Goal: Information Seeking & Learning: Learn about a topic

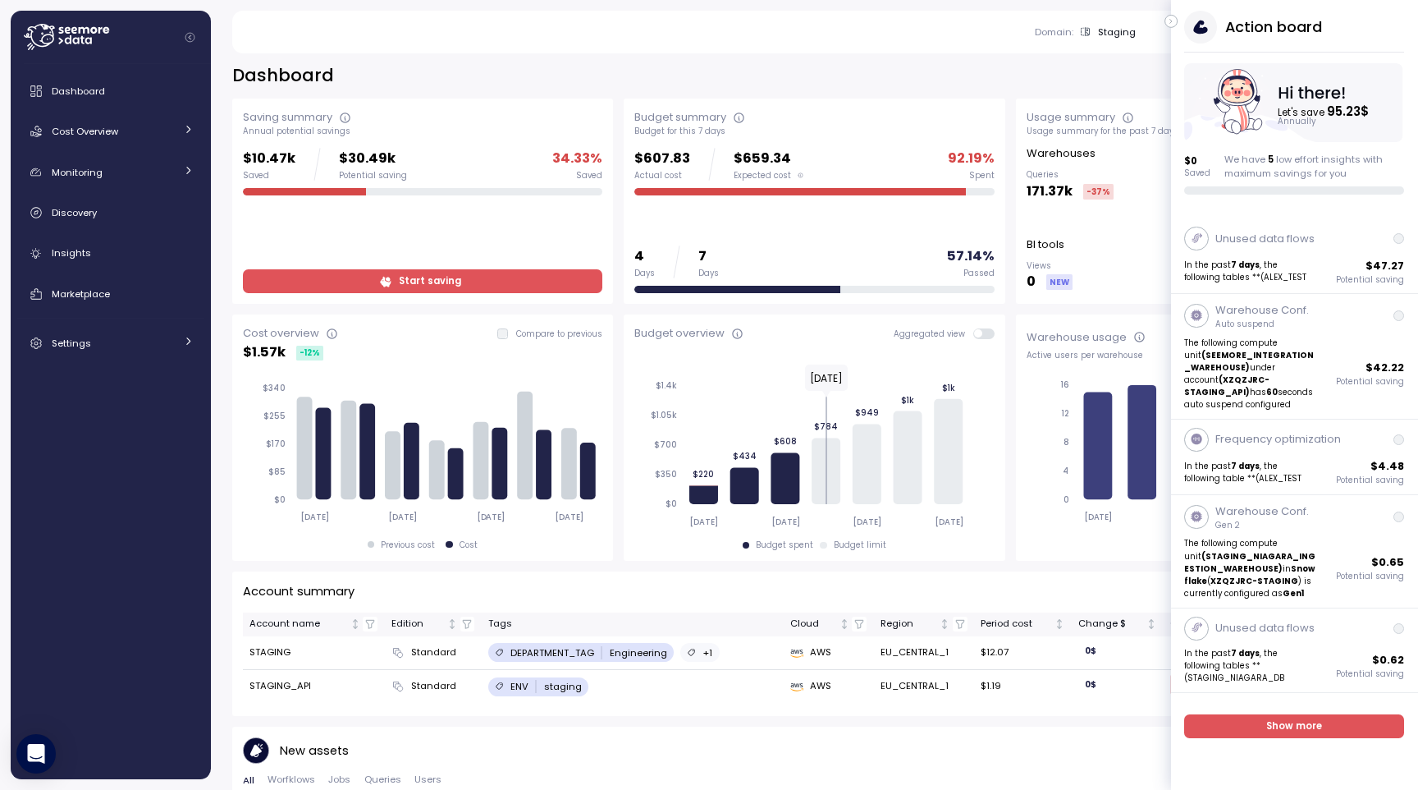
click at [1174, 25] on icon "button" at bounding box center [1171, 21] width 7 height 20
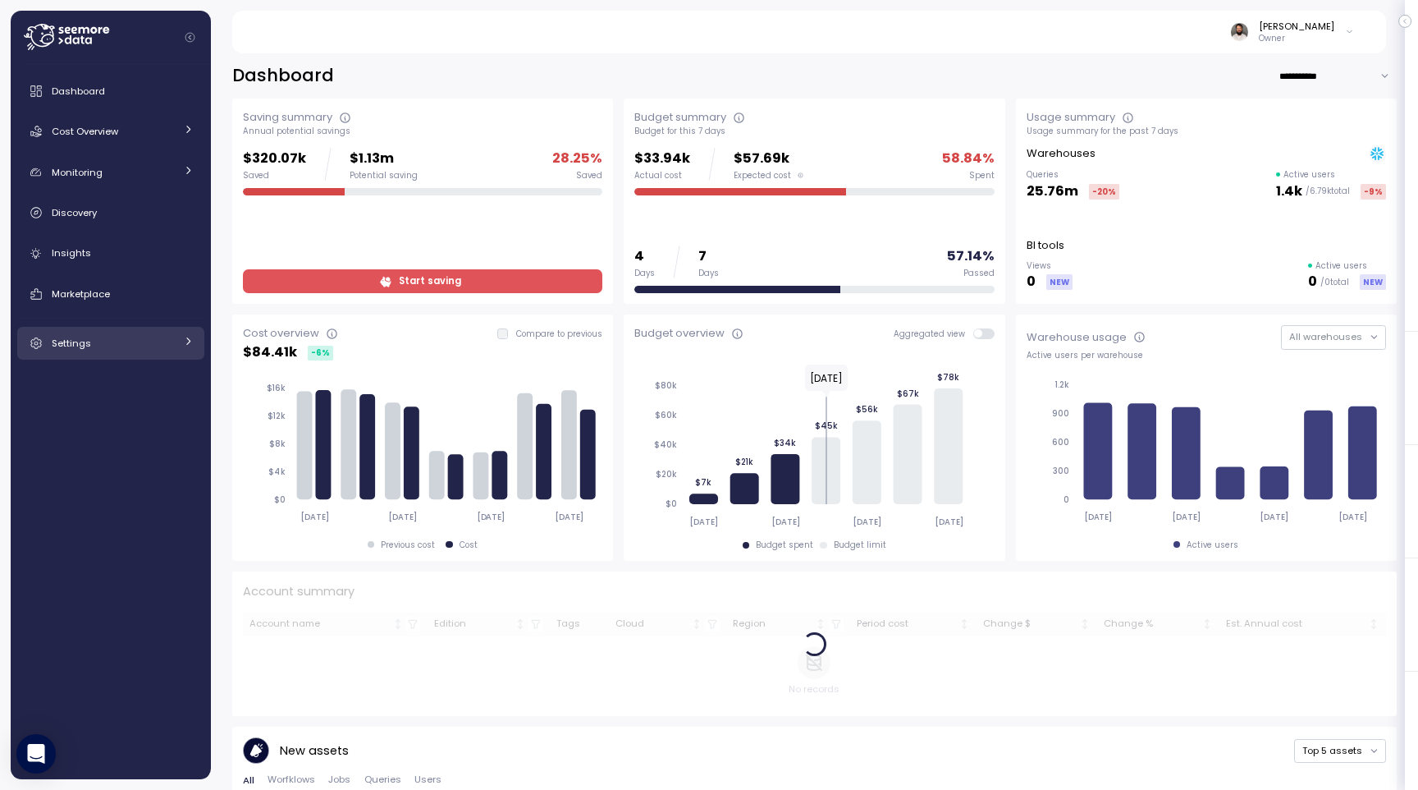
click at [109, 329] on link "Settings" at bounding box center [110, 343] width 187 height 33
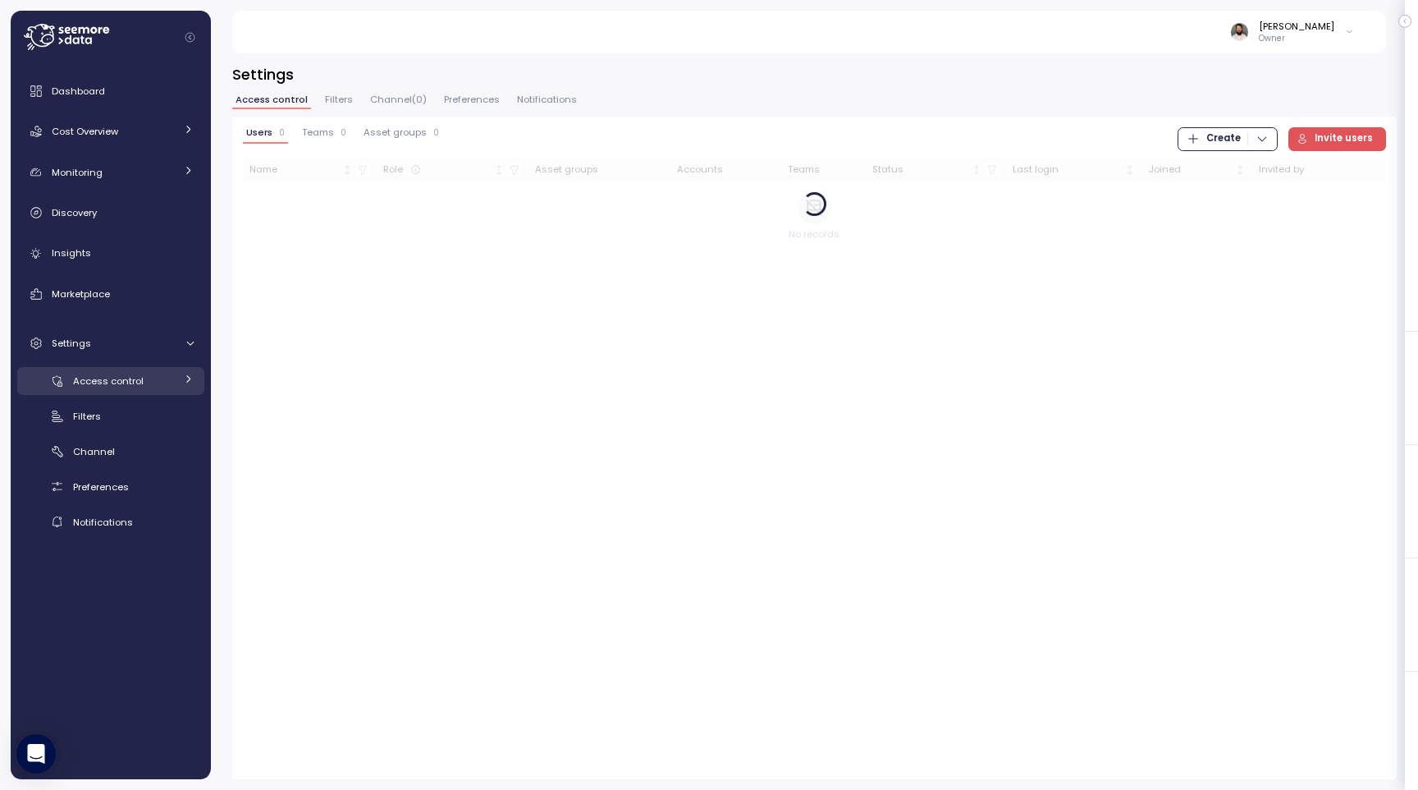
click at [113, 370] on link "Access control" at bounding box center [110, 380] width 187 height 27
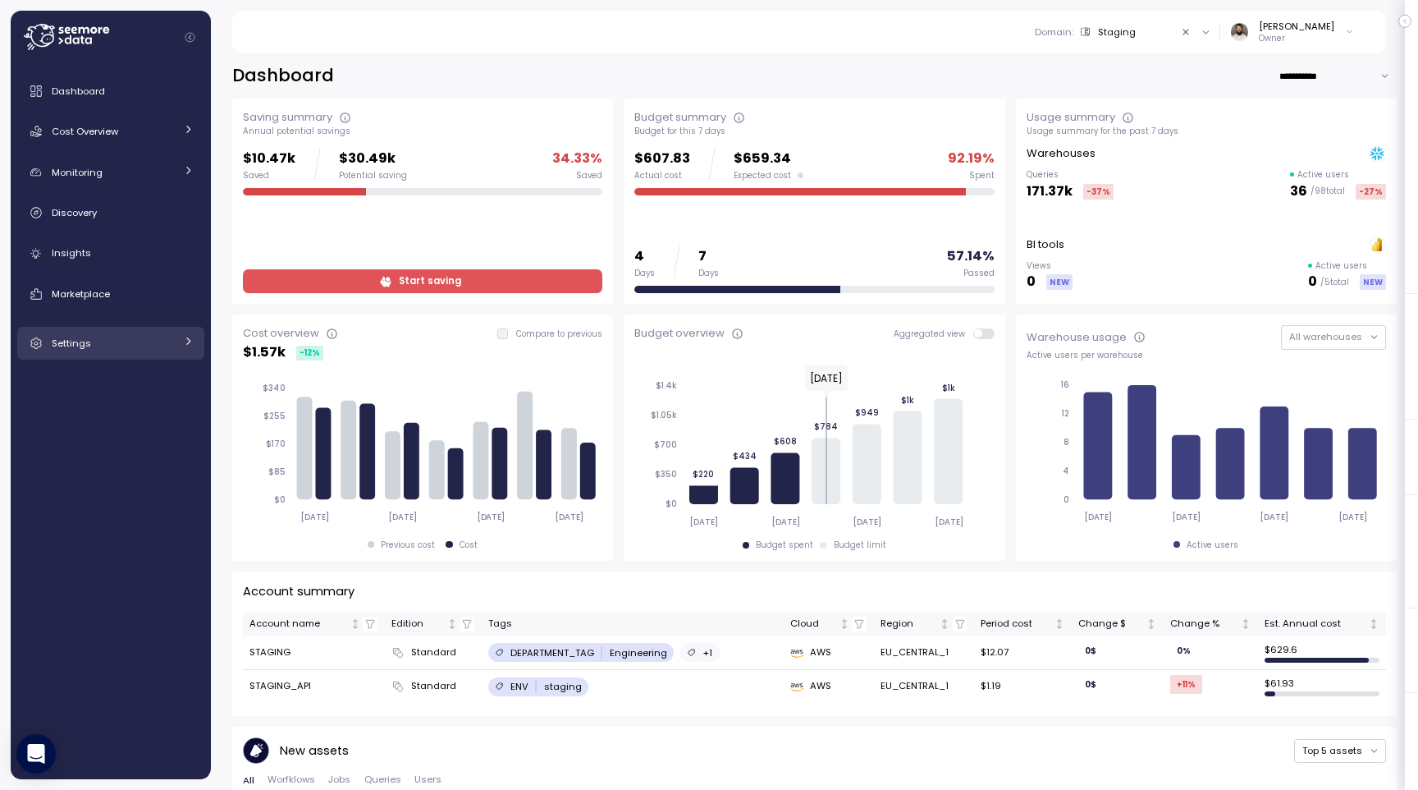
click at [106, 341] on div "Settings" at bounding box center [113, 343] width 123 height 16
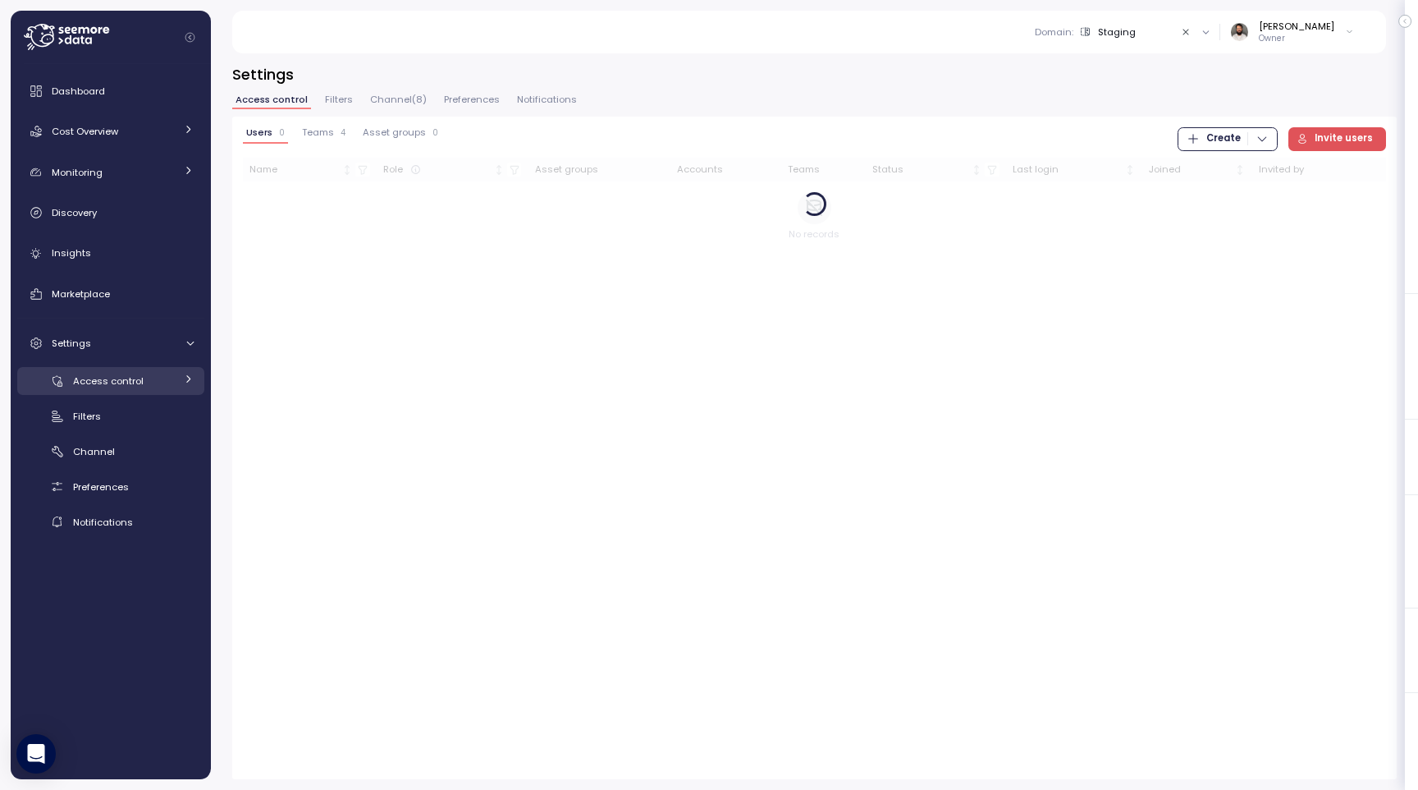
click at [112, 368] on link "Access control" at bounding box center [110, 380] width 187 height 27
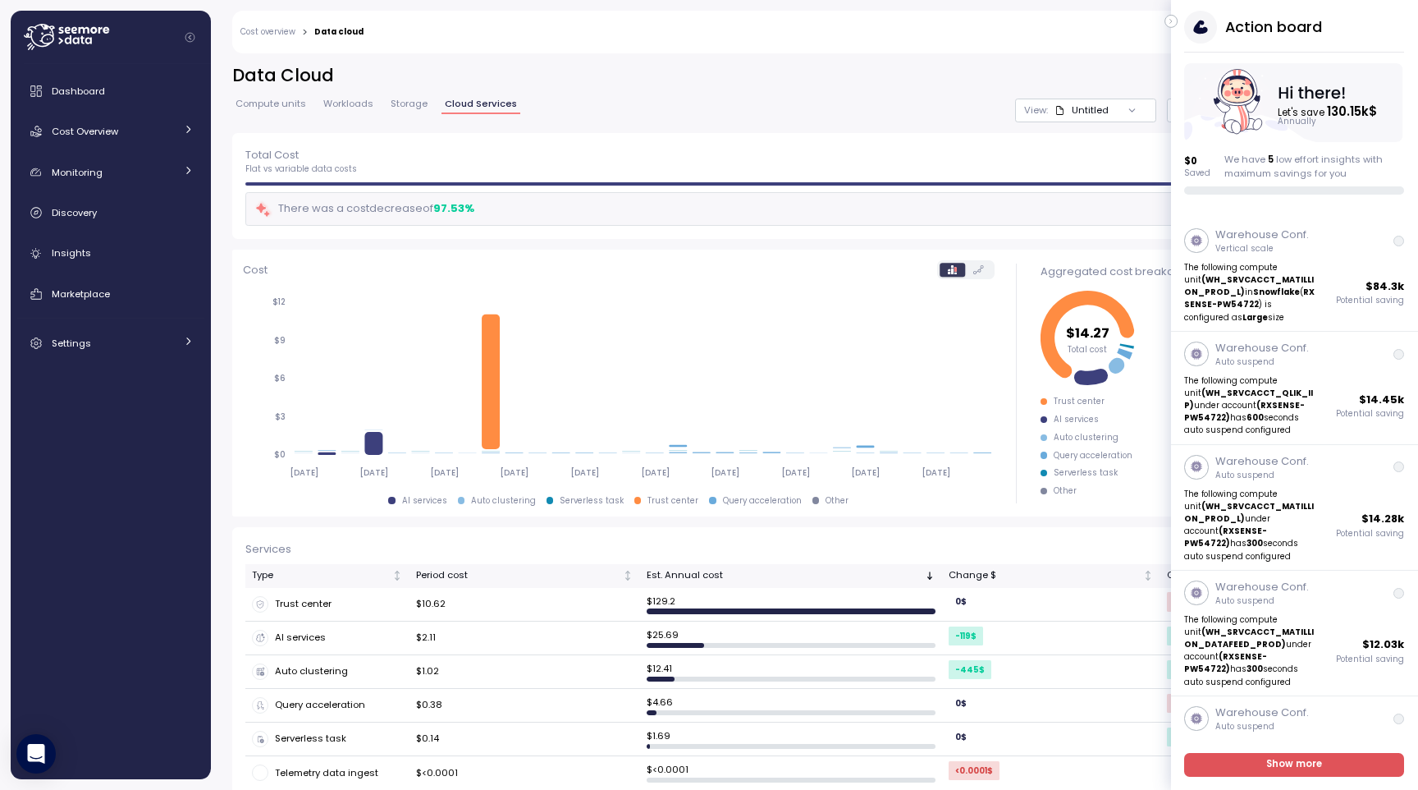
click at [1174, 25] on icon "button" at bounding box center [1171, 21] width 7 height 20
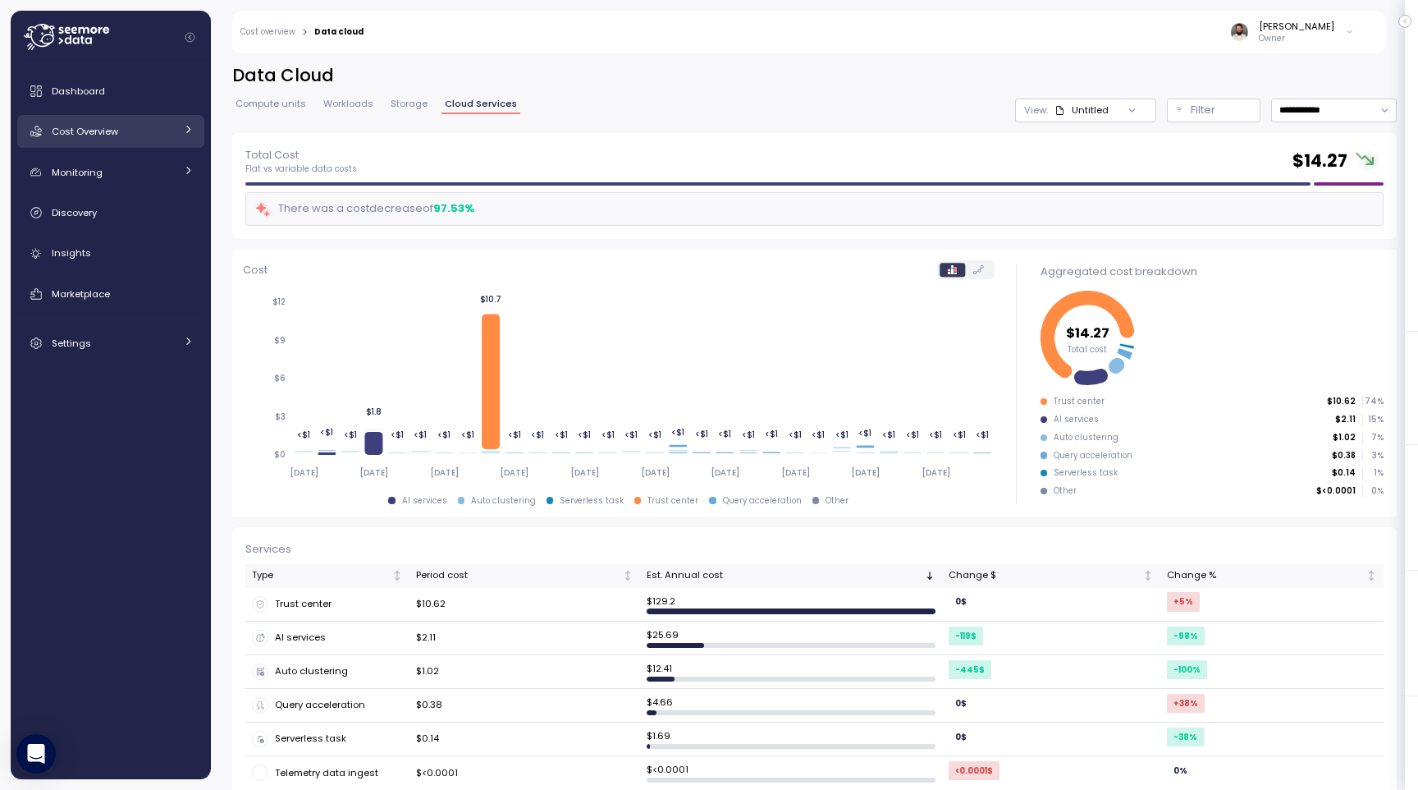
click at [97, 133] on span "Cost Overview" at bounding box center [85, 131] width 66 height 13
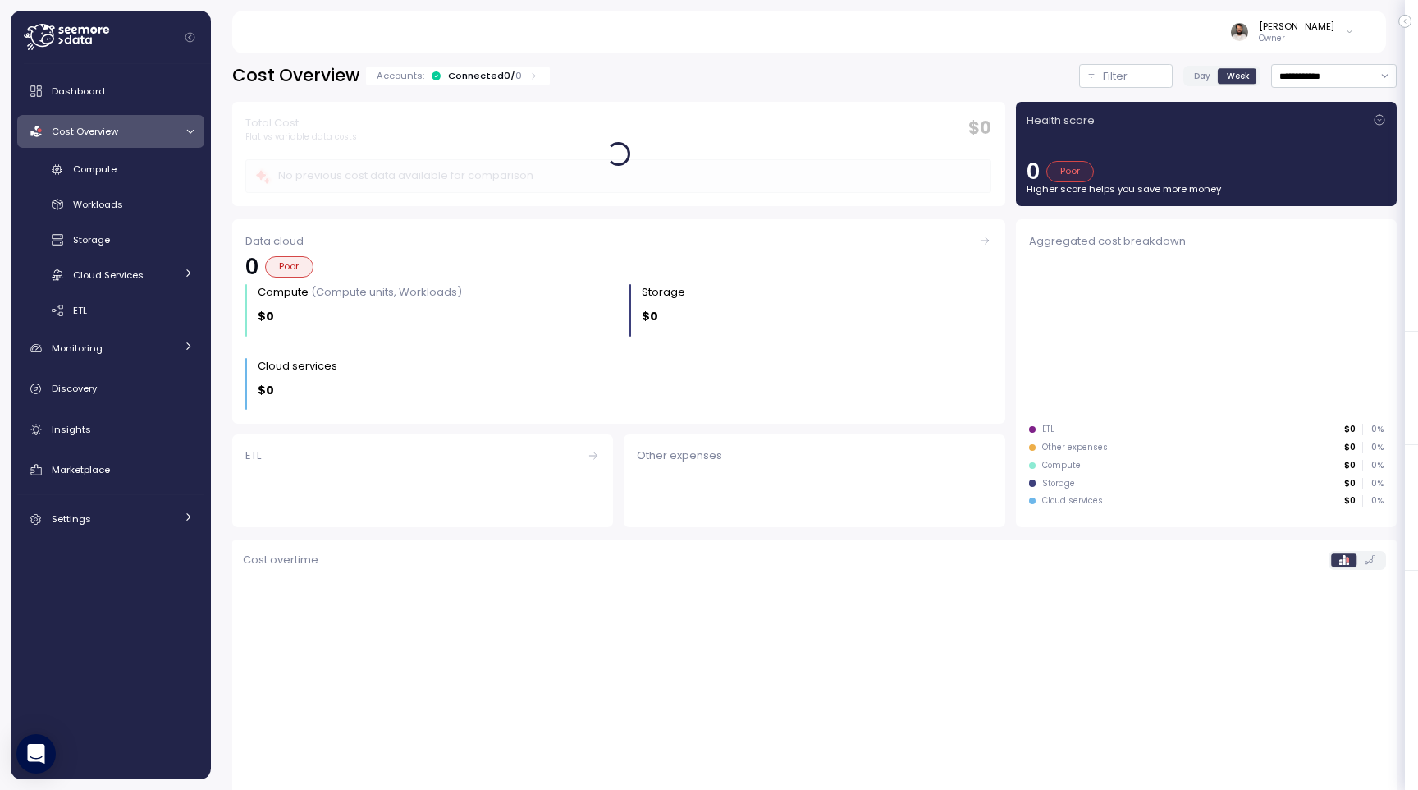
click at [94, 189] on div "Compute Workloads Storage Cloud Services Clustering columns Pipes AI Services S…" at bounding box center [110, 240] width 187 height 168
click at [102, 172] on span "Compute" at bounding box center [95, 169] width 44 height 13
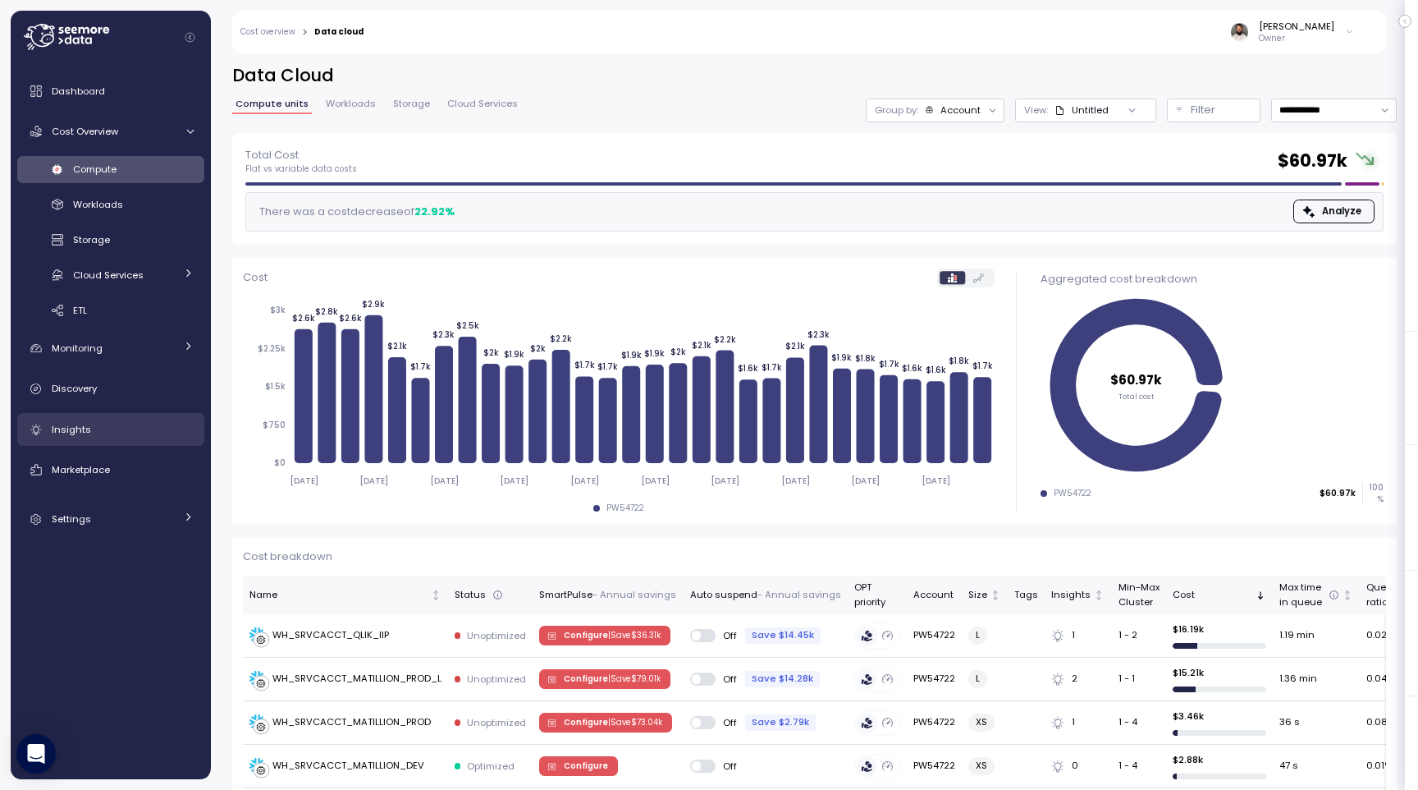
click at [89, 430] on div "Insights" at bounding box center [123, 429] width 142 height 16
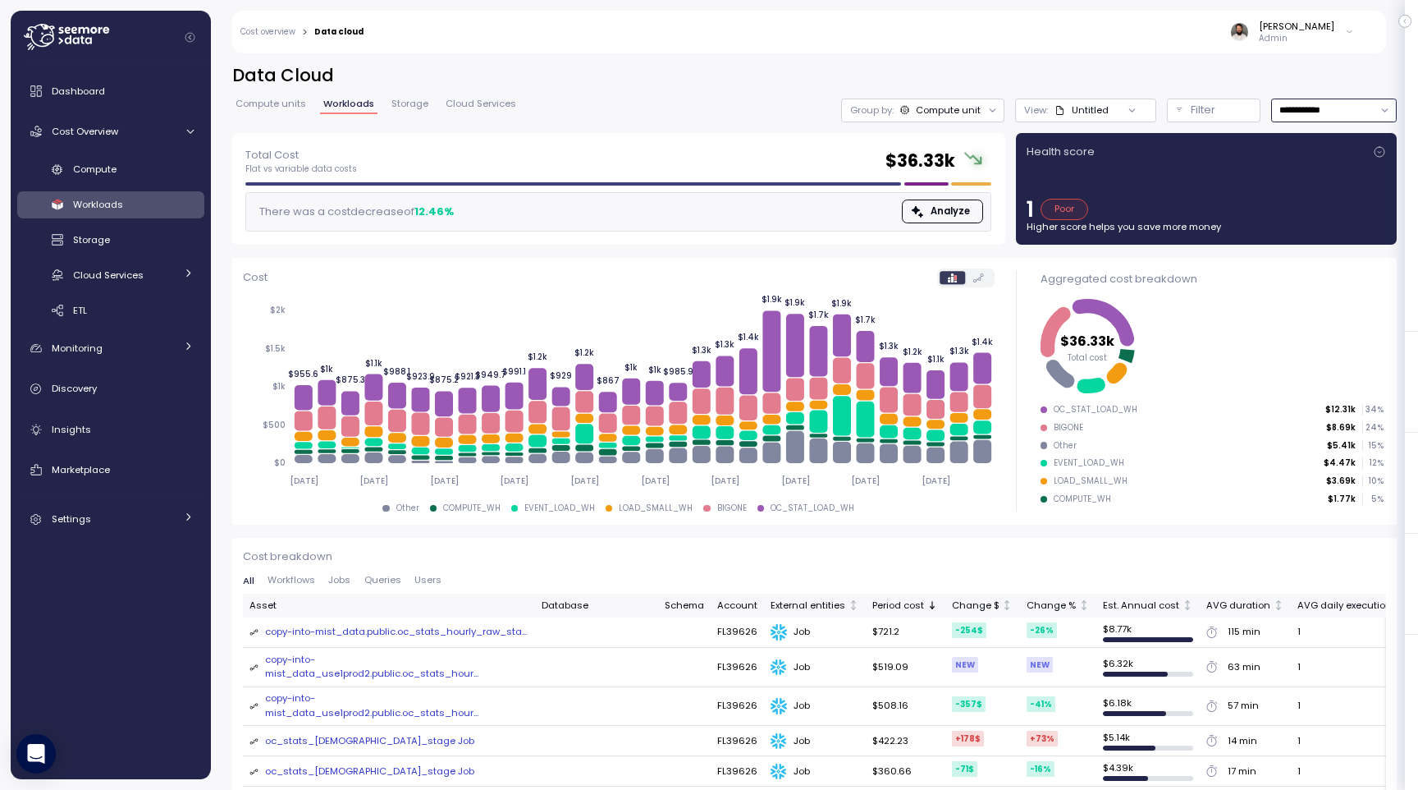
click at [1323, 105] on input "**********" at bounding box center [1334, 110] width 126 height 24
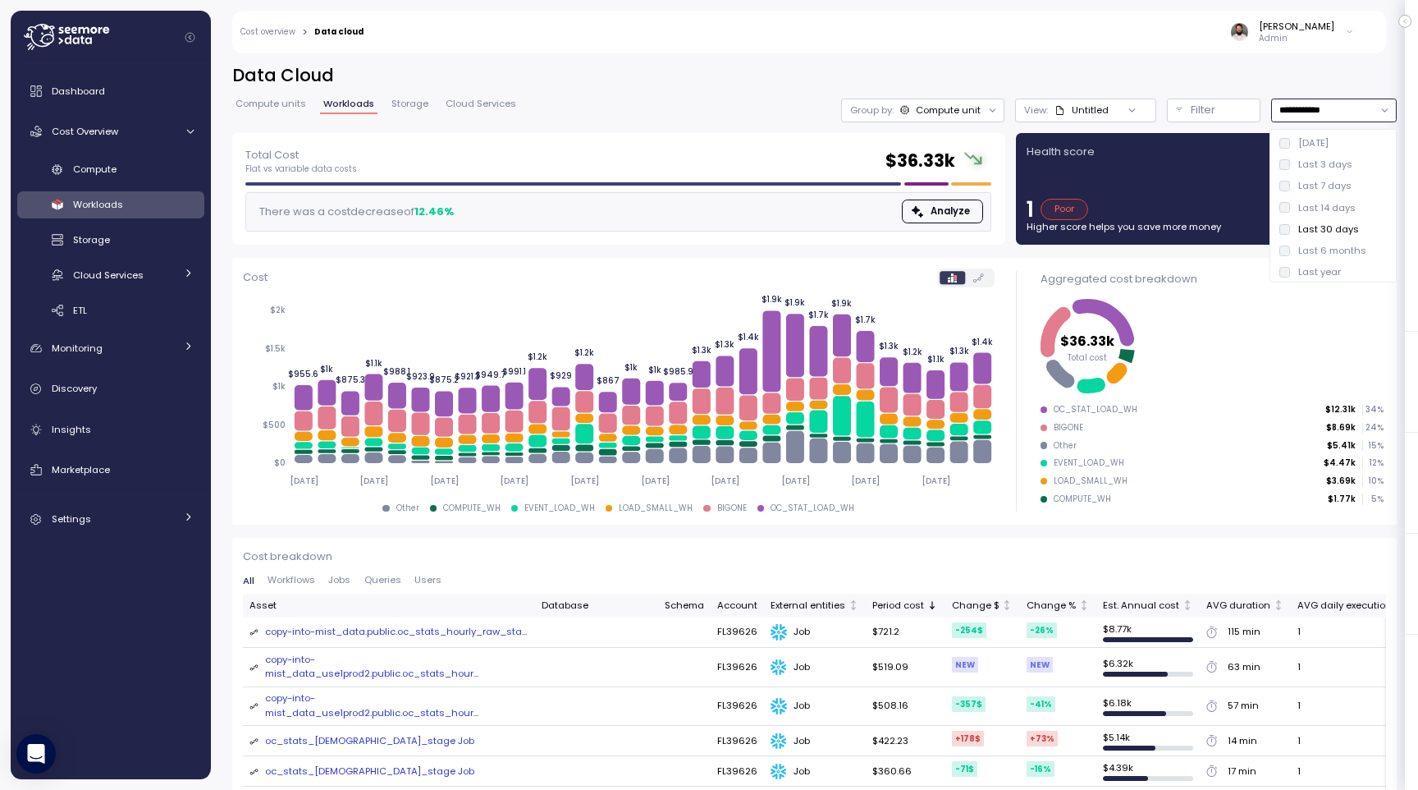
click at [1298, 250] on div "Last 6 months" at bounding box center [1323, 250] width 87 height 13
type input "**********"
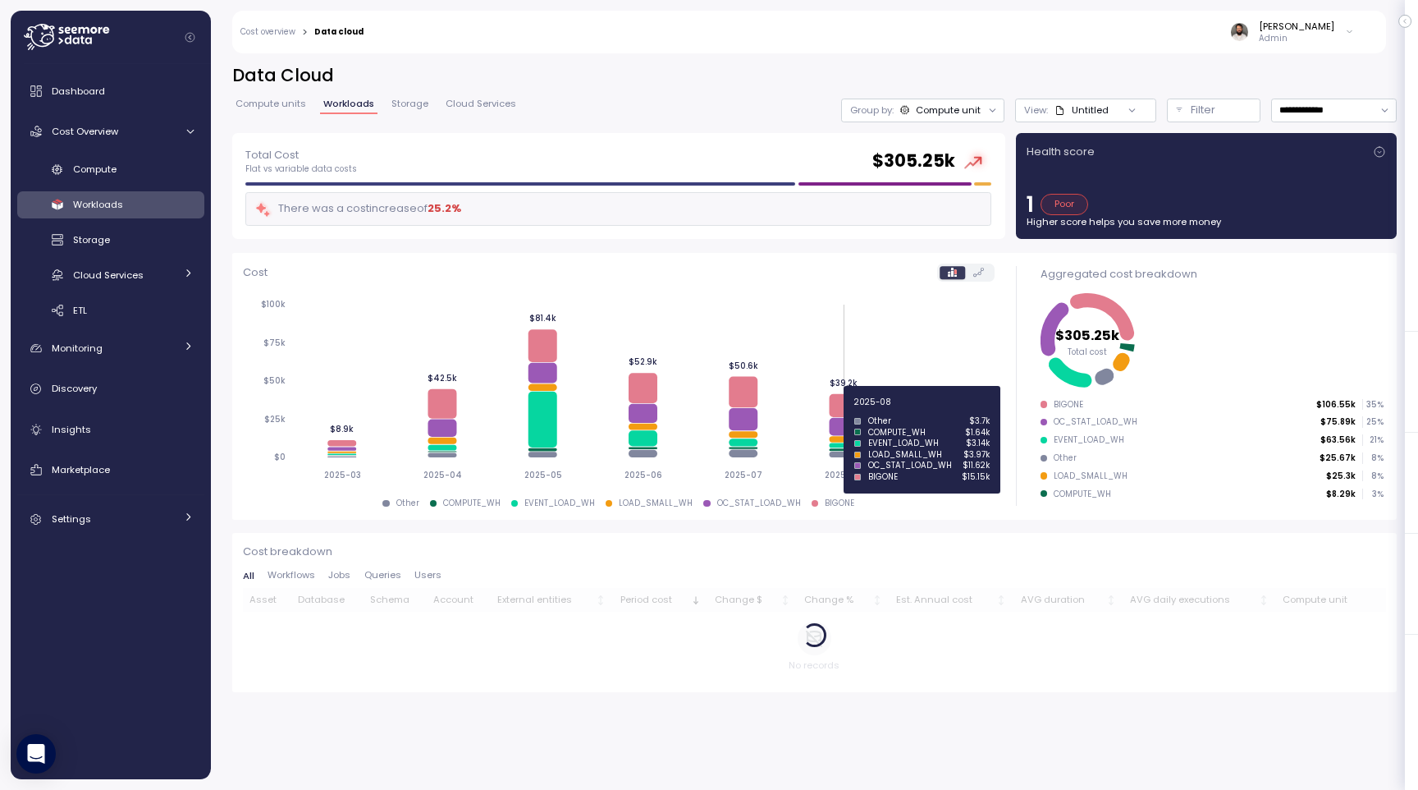
click at [840, 409] on icon at bounding box center [843, 405] width 29 height 23
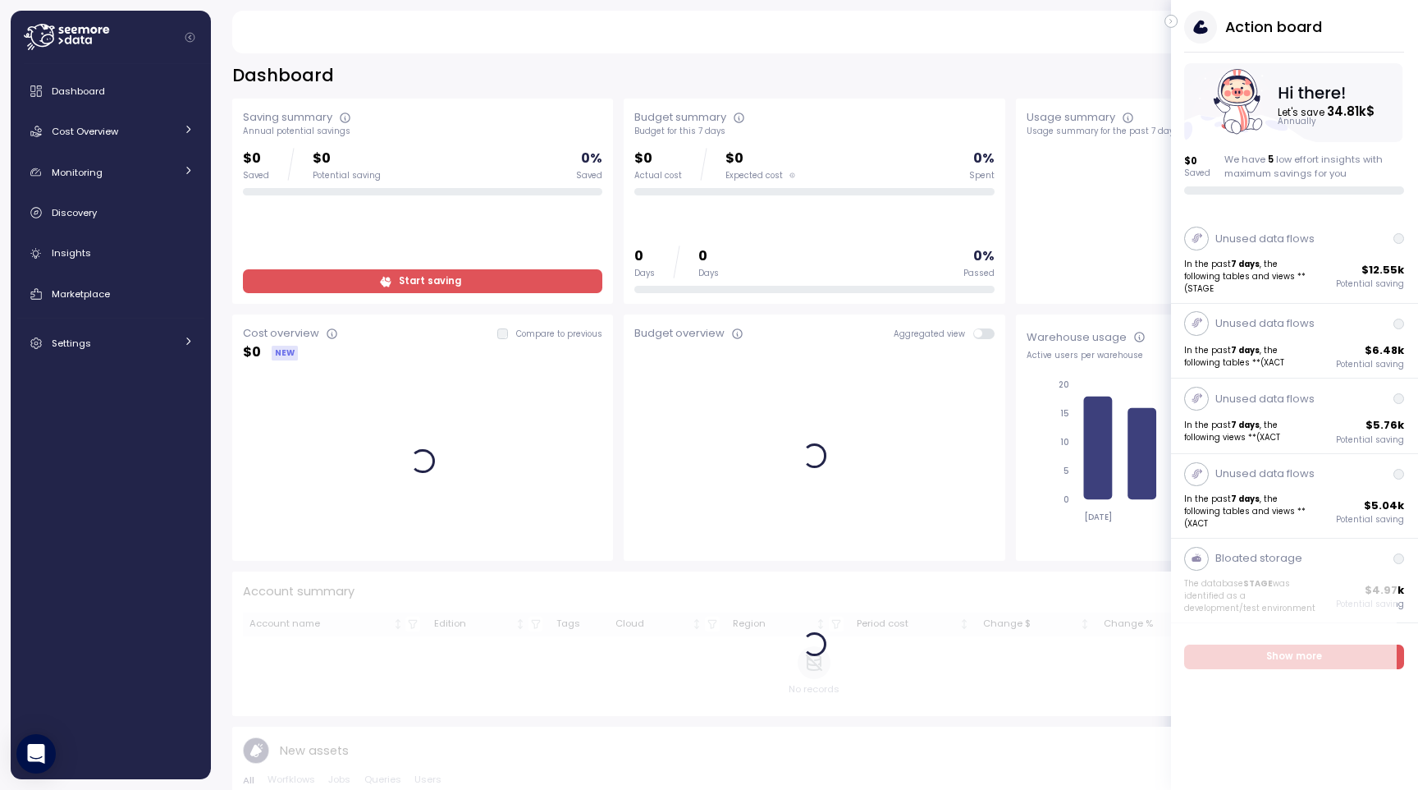
click at [1170, 18] on icon "button" at bounding box center [1171, 21] width 7 height 20
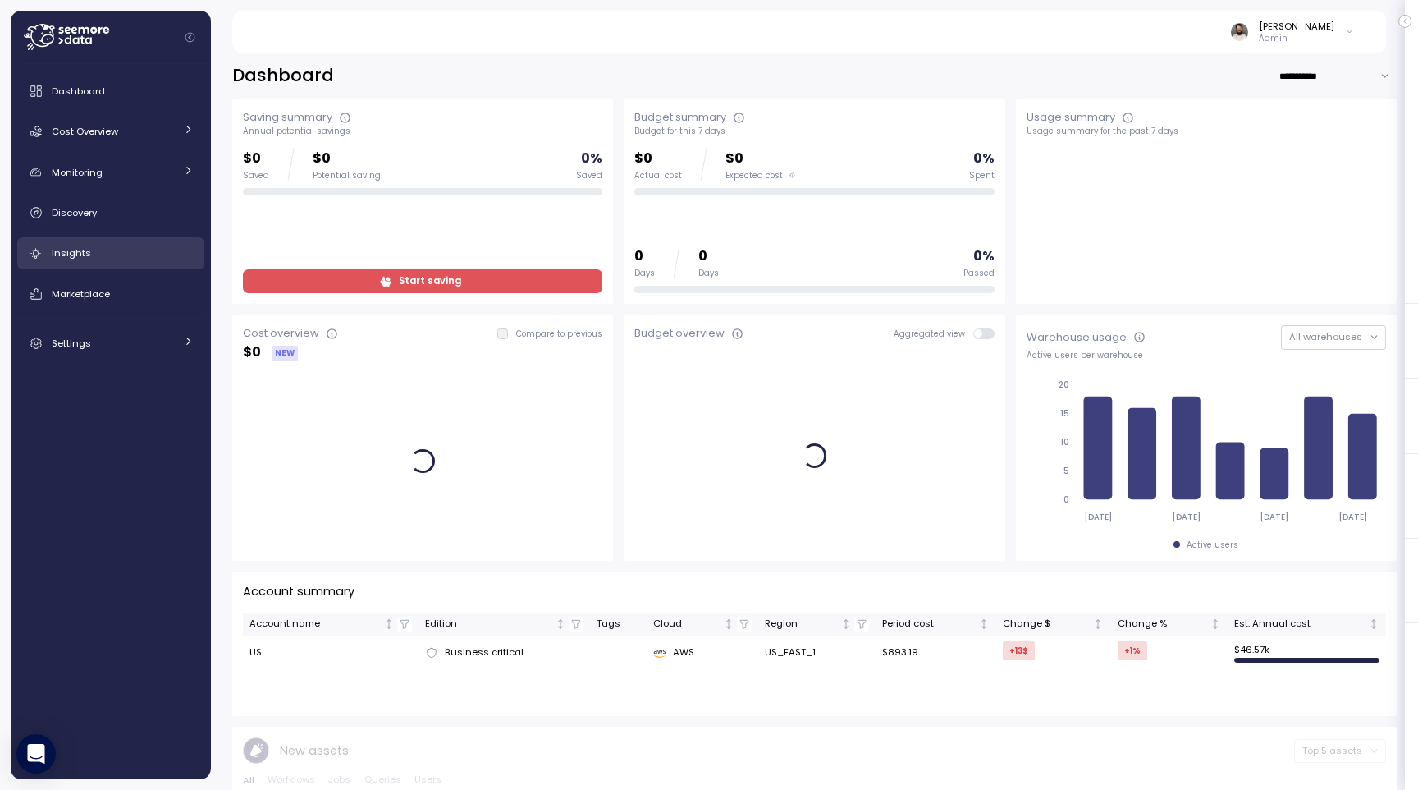
click at [107, 266] on link "Insights" at bounding box center [110, 253] width 187 height 33
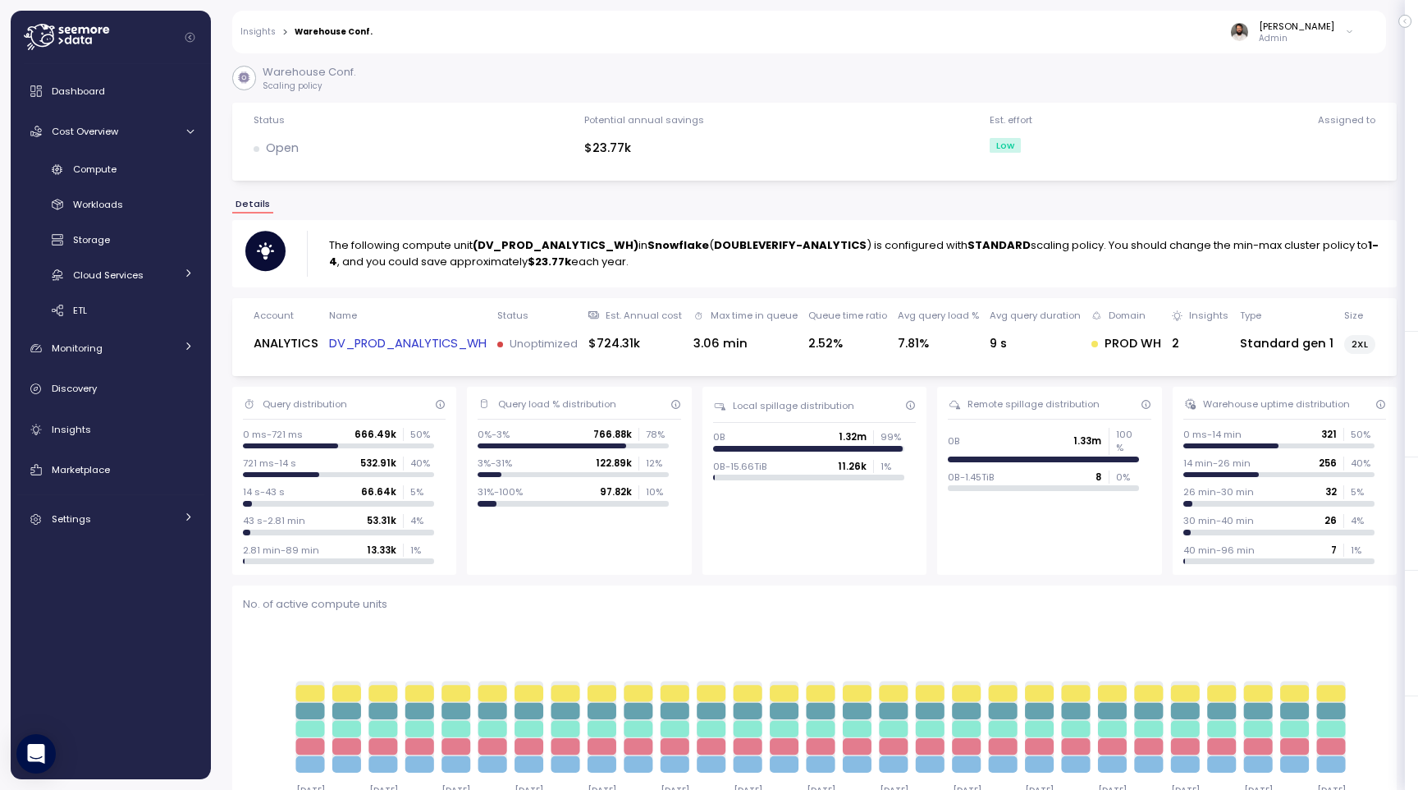
scroll to position [333, 0]
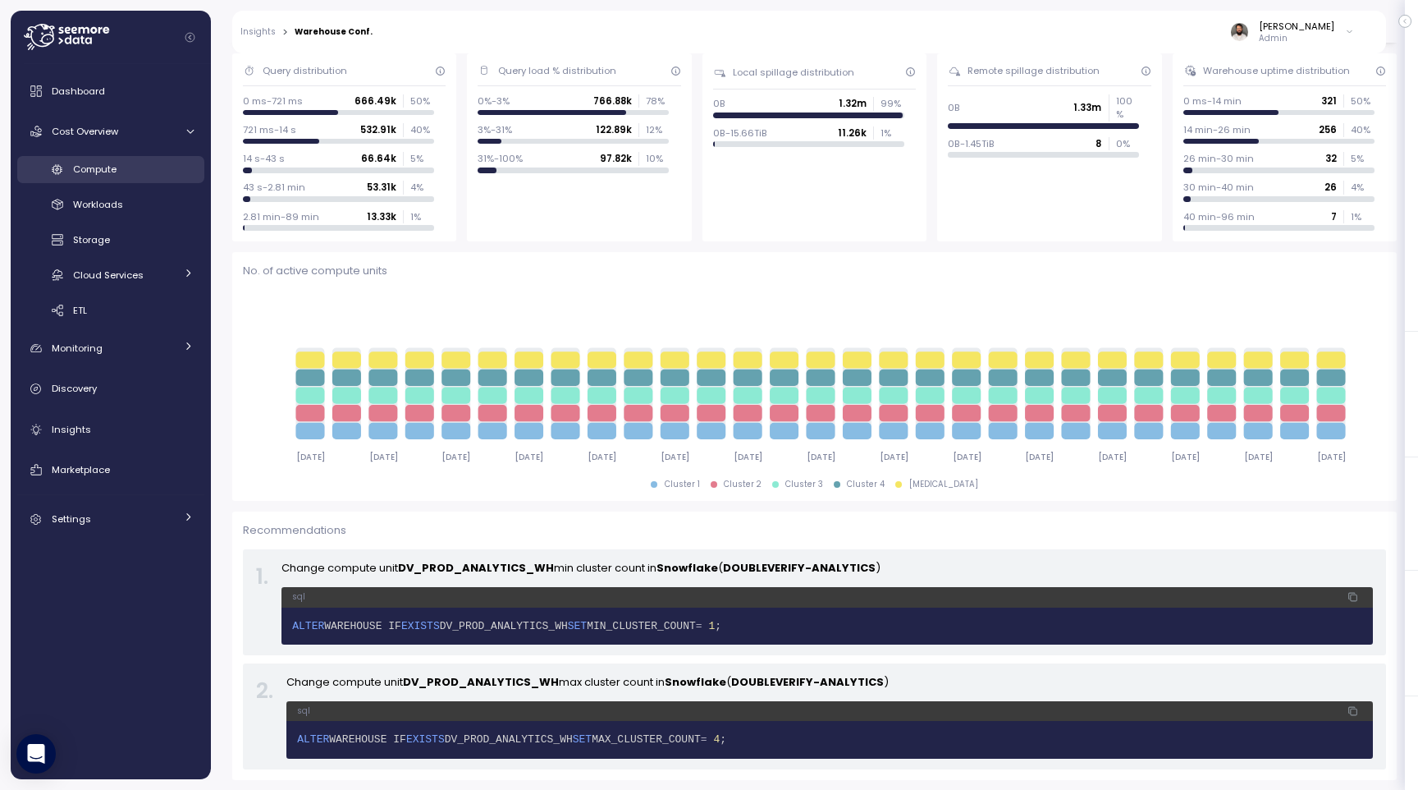
click at [163, 167] on div "Compute" at bounding box center [133, 169] width 121 height 16
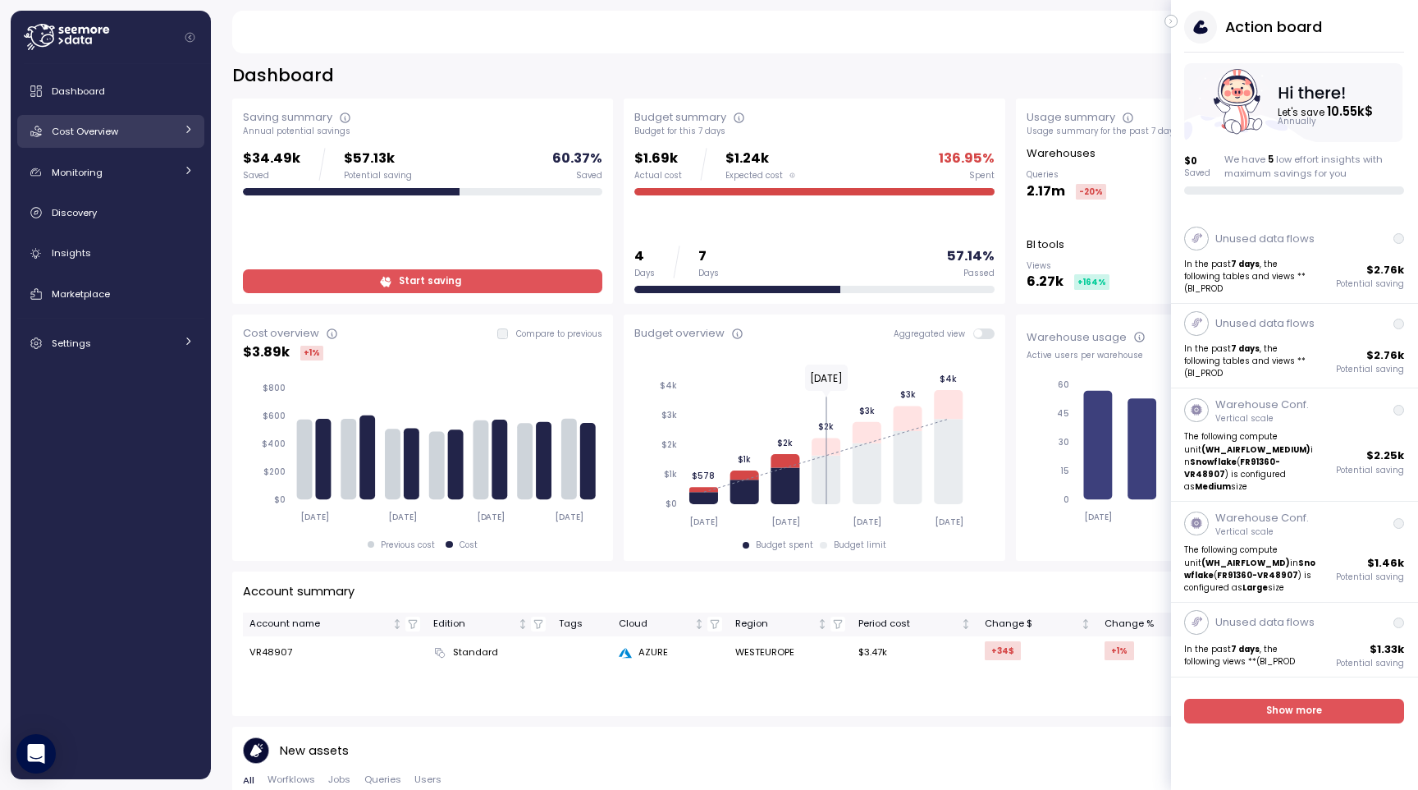
click at [155, 136] on div "Cost Overview" at bounding box center [113, 131] width 123 height 16
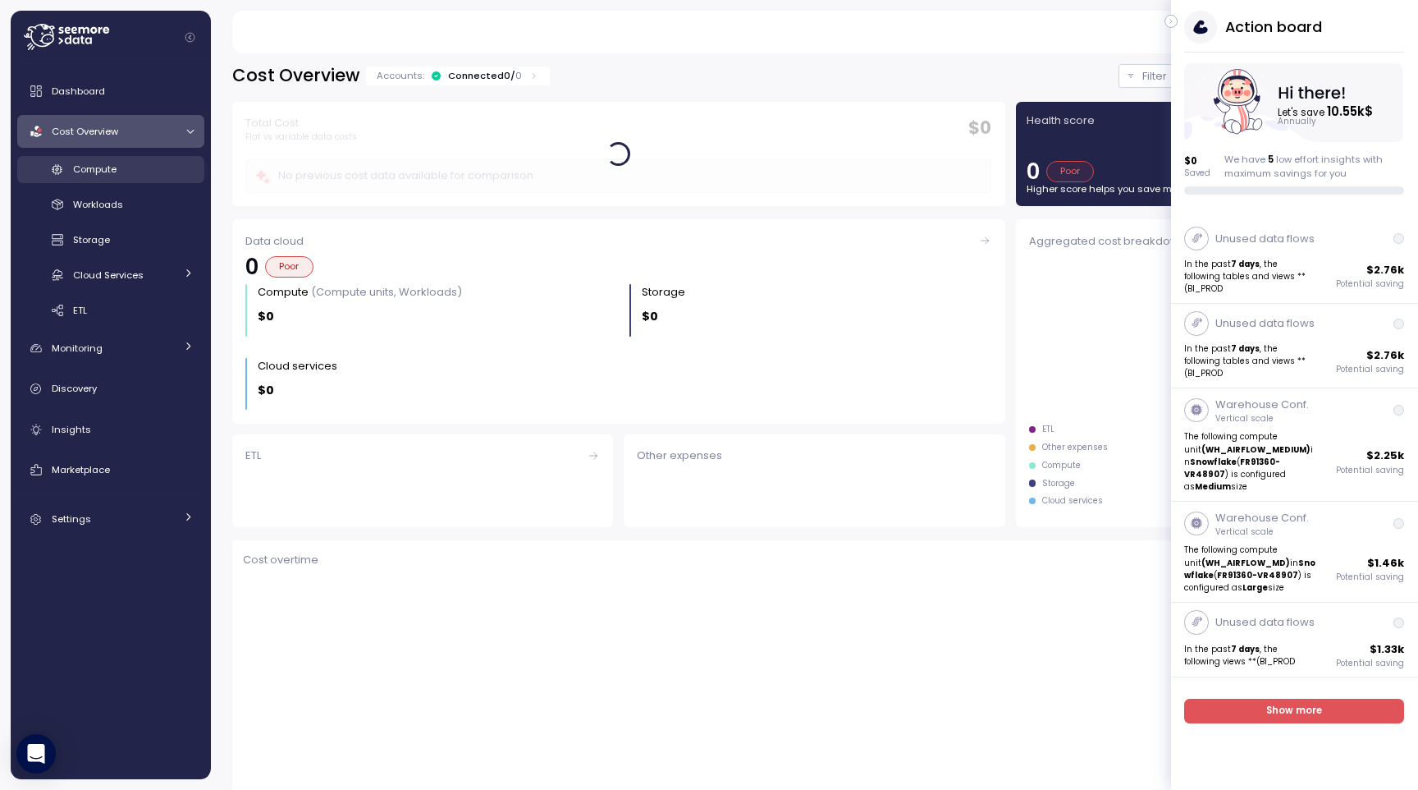
click at [153, 181] on link "Compute" at bounding box center [110, 169] width 187 height 27
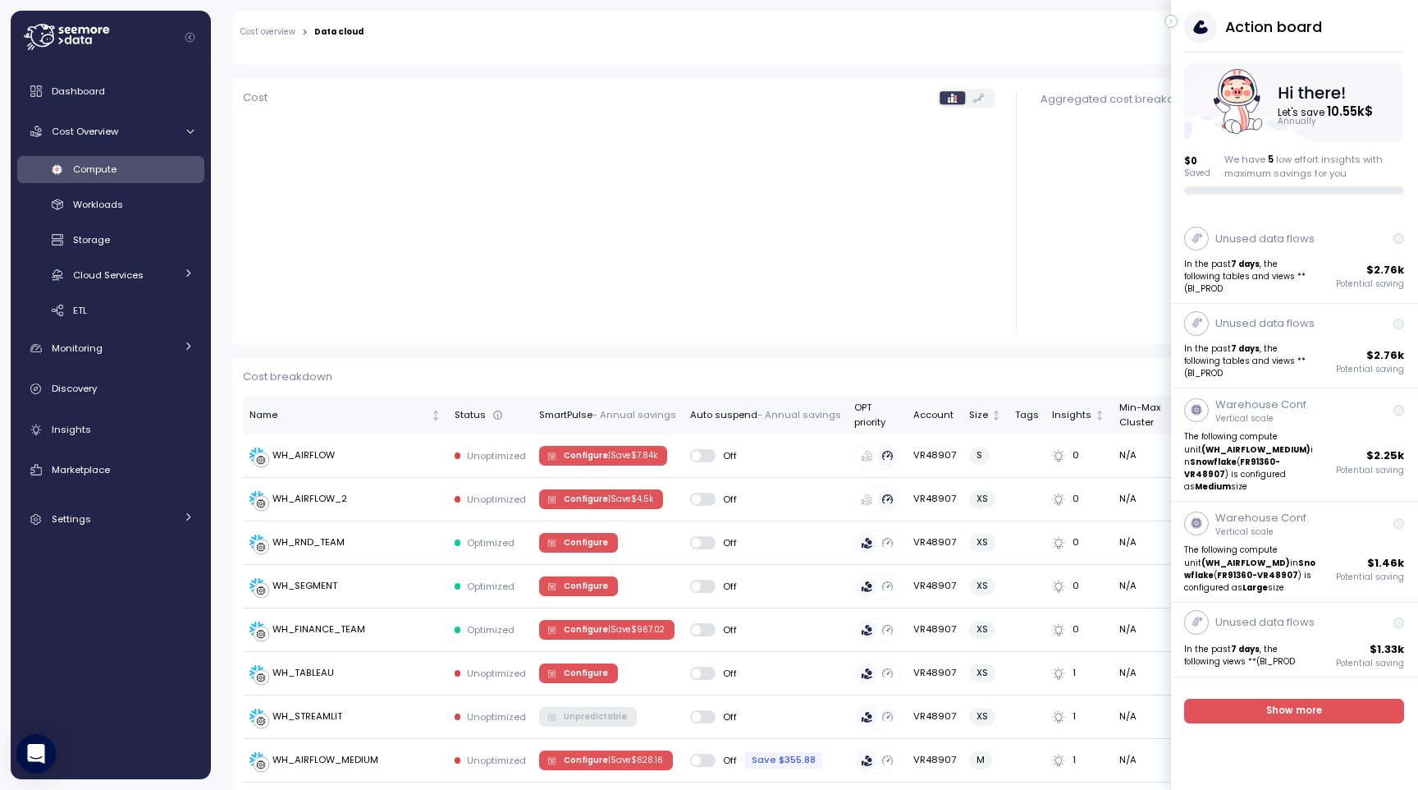
scroll to position [376, 0]
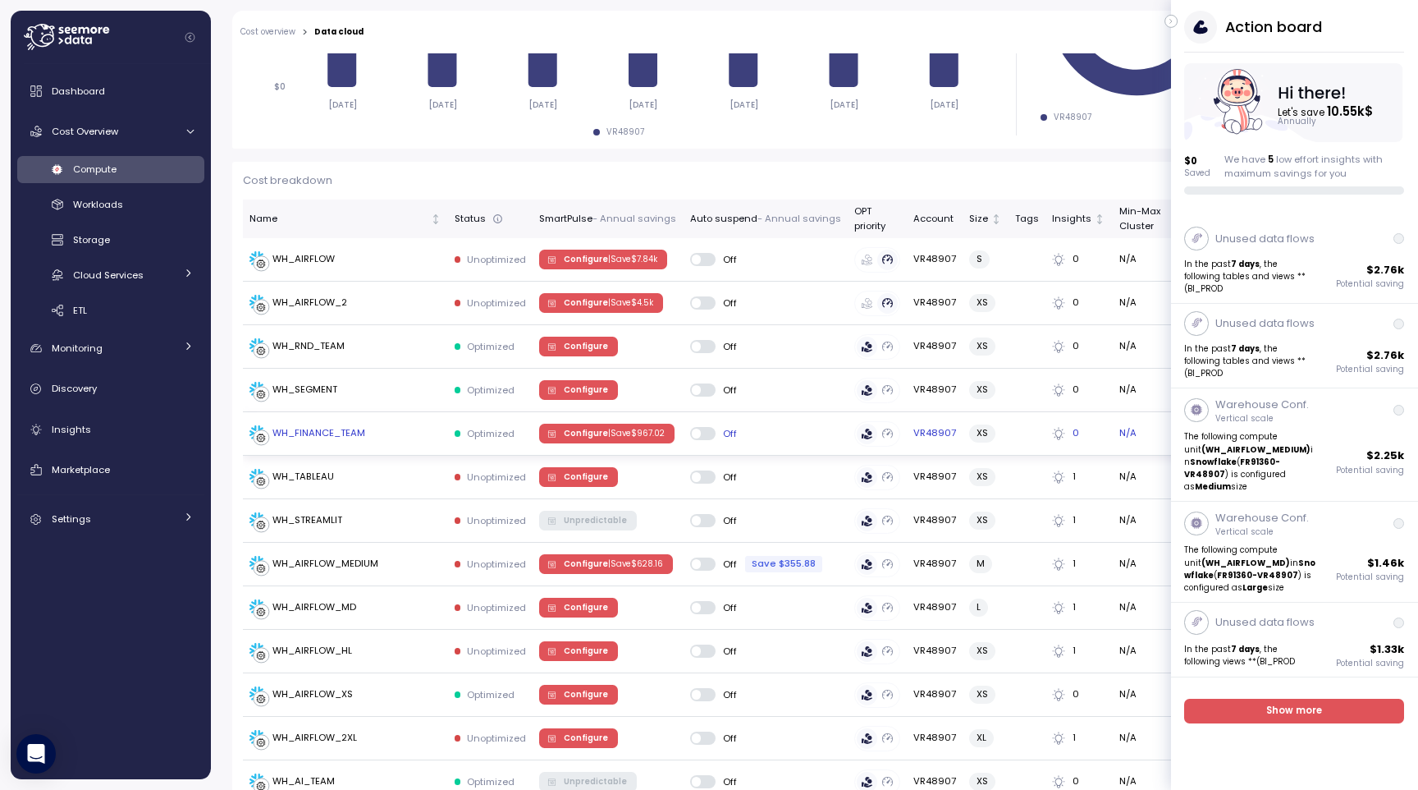
click at [410, 440] on td "WH_FINANCE_TEAM" at bounding box center [345, 434] width 205 height 44
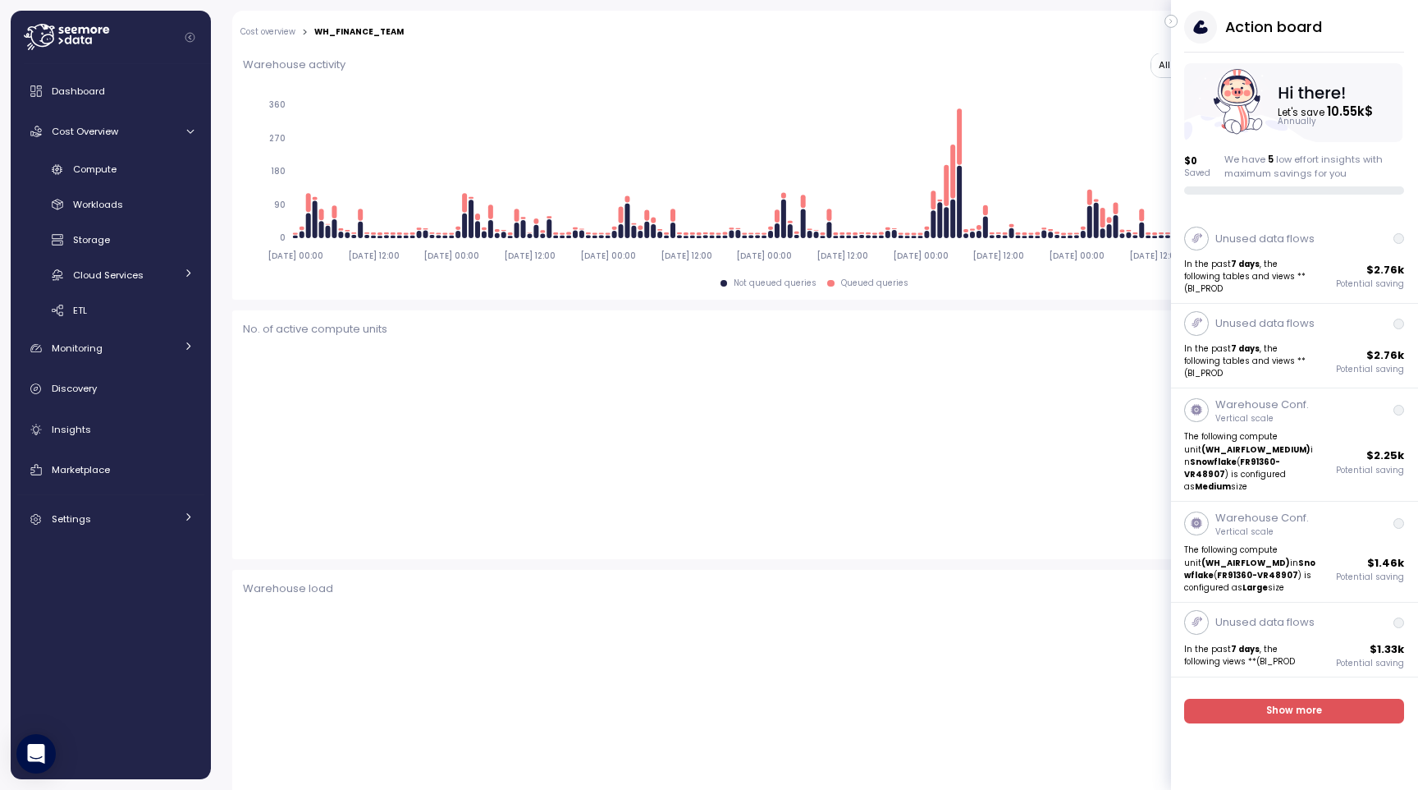
scroll to position [543, 0]
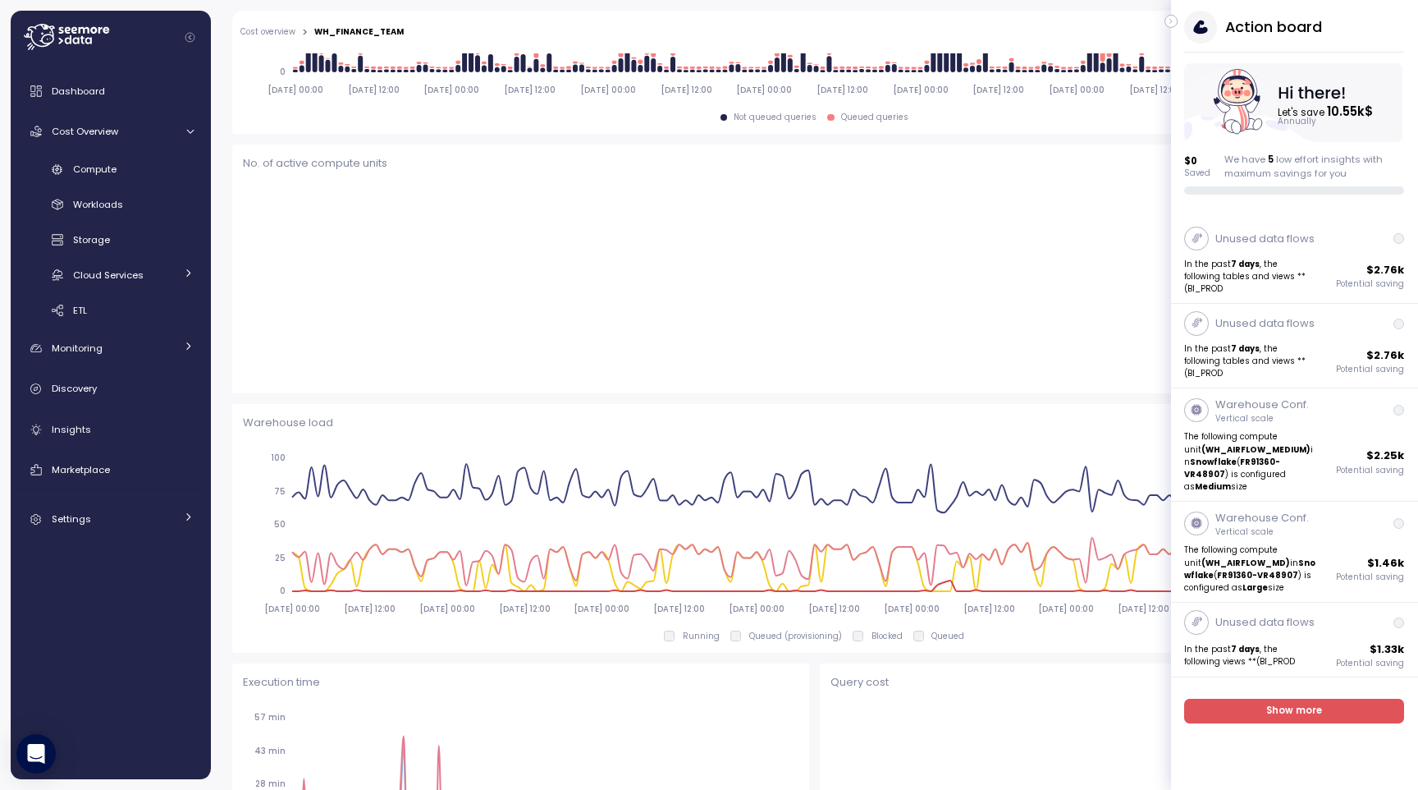
click at [1172, 19] on icon "button" at bounding box center [1171, 21] width 7 height 20
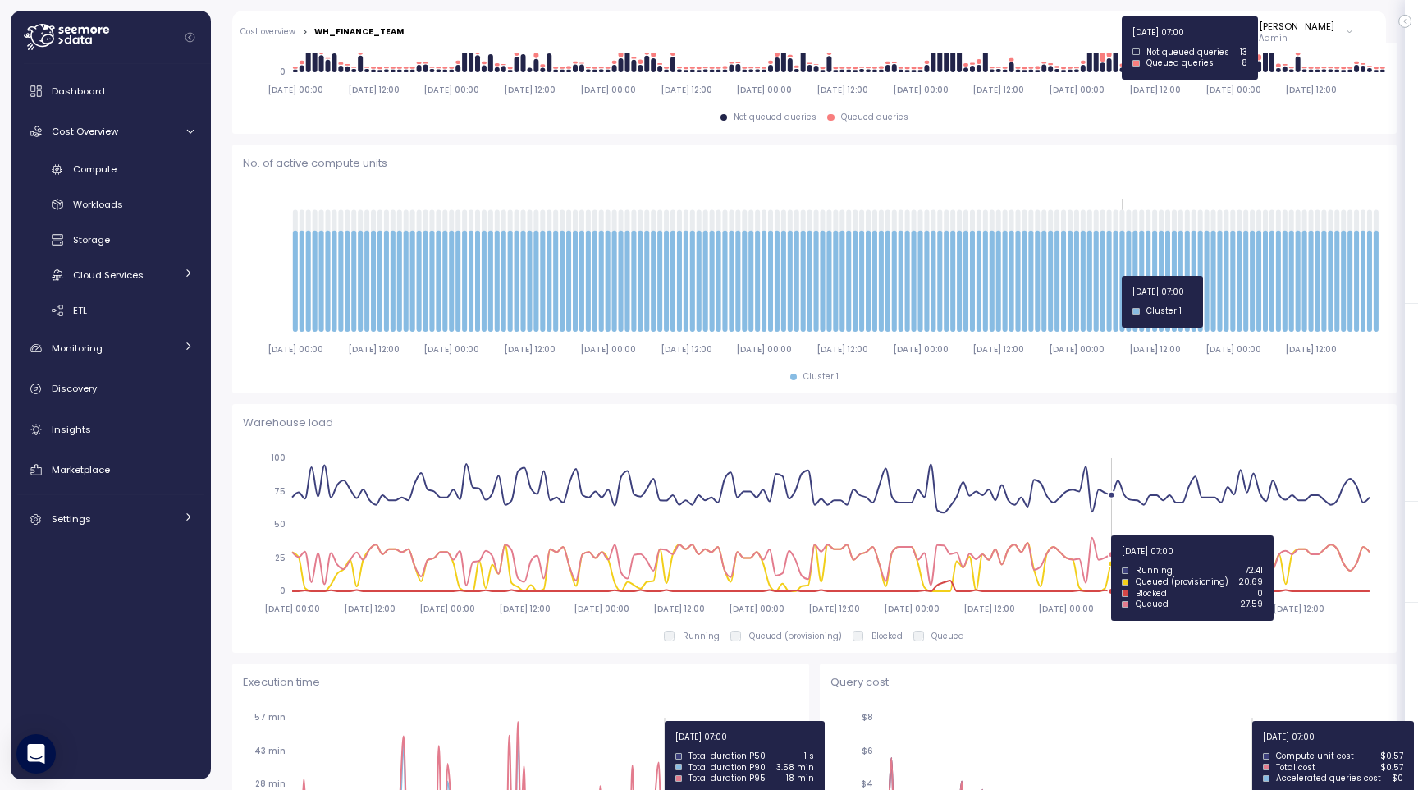
scroll to position [691, 0]
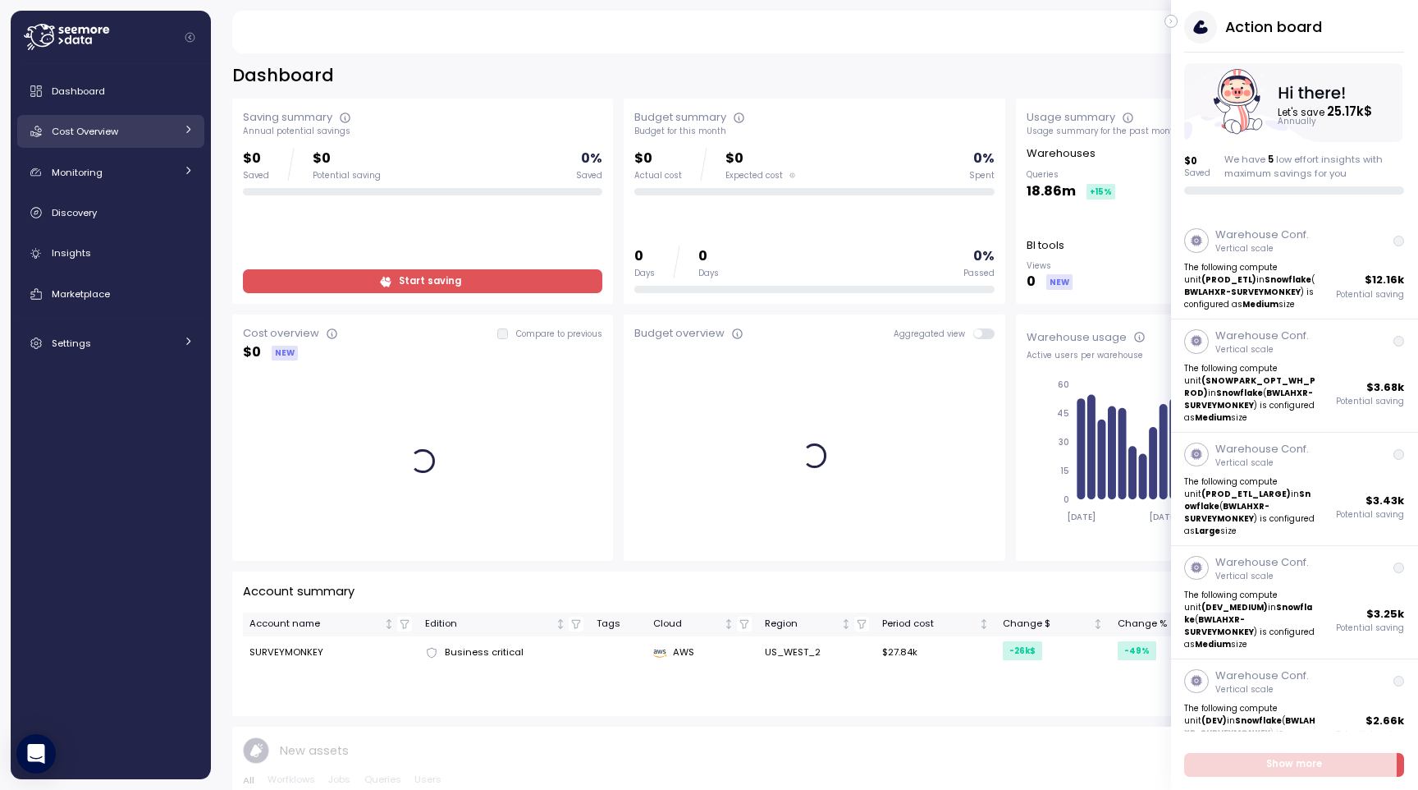
click at [136, 131] on div "Cost Overview" at bounding box center [113, 131] width 123 height 16
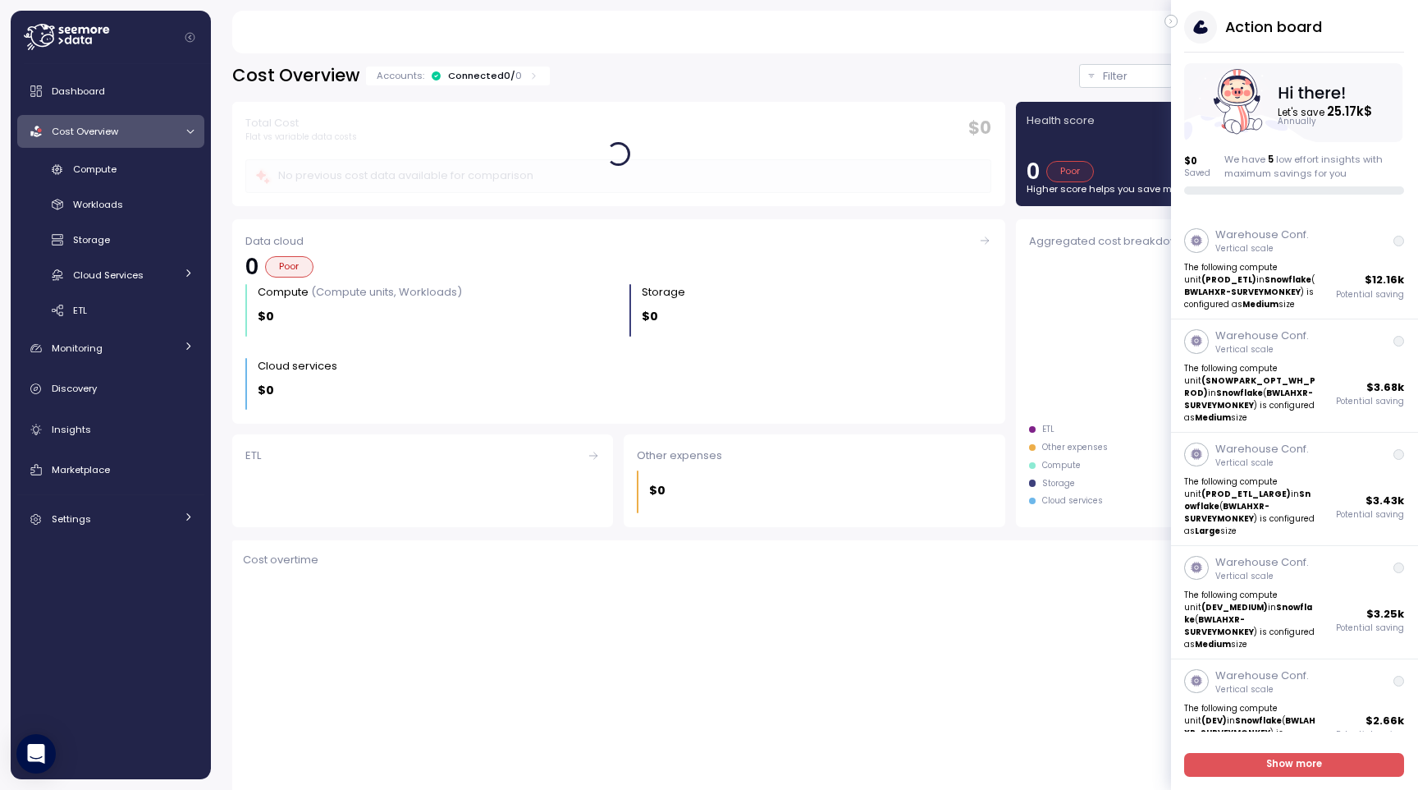
click at [1174, 20] on icon "button" at bounding box center [1171, 21] width 7 height 20
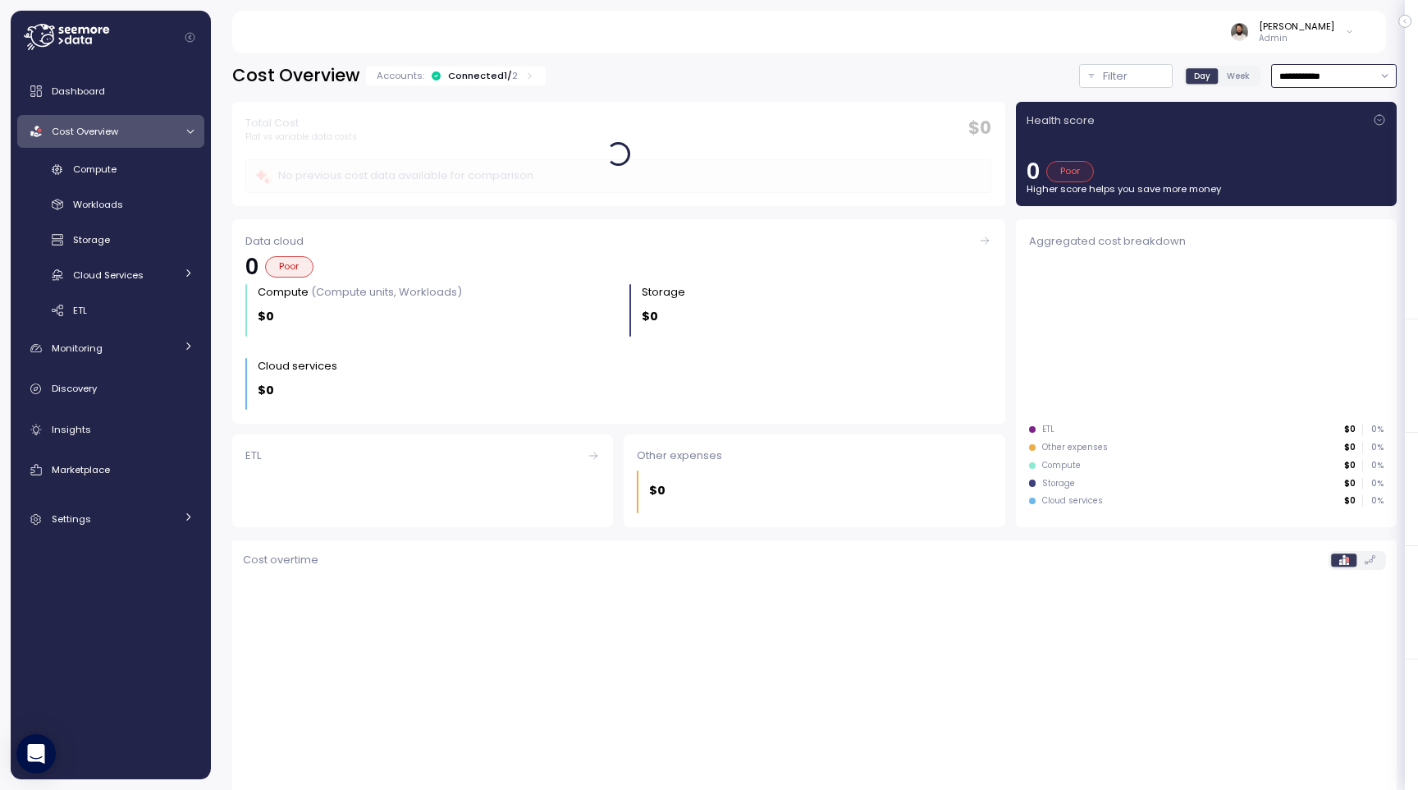
click at [1333, 78] on input "**********" at bounding box center [1334, 76] width 126 height 24
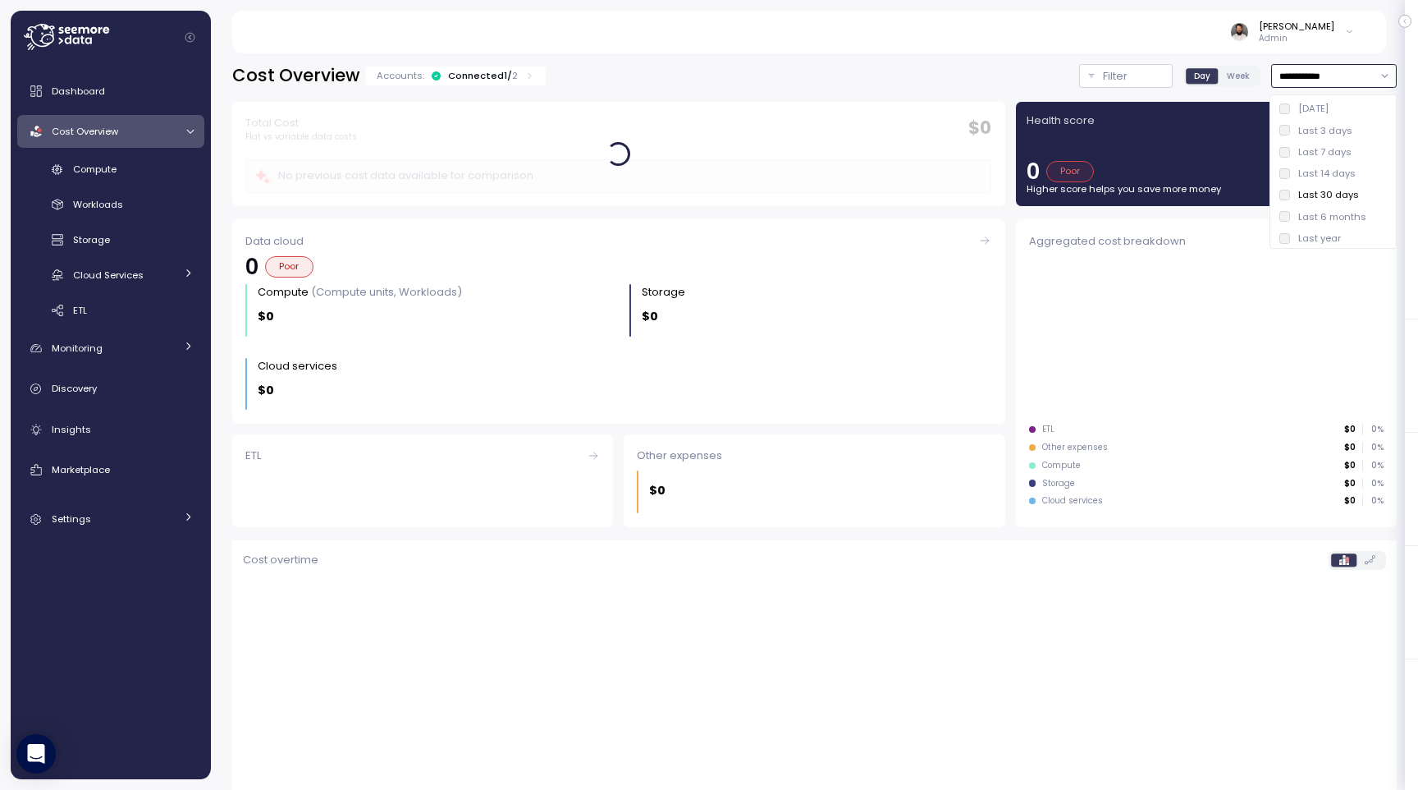
click at [1324, 149] on div "Last 7 days" at bounding box center [1324, 151] width 53 height 13
type input "**********"
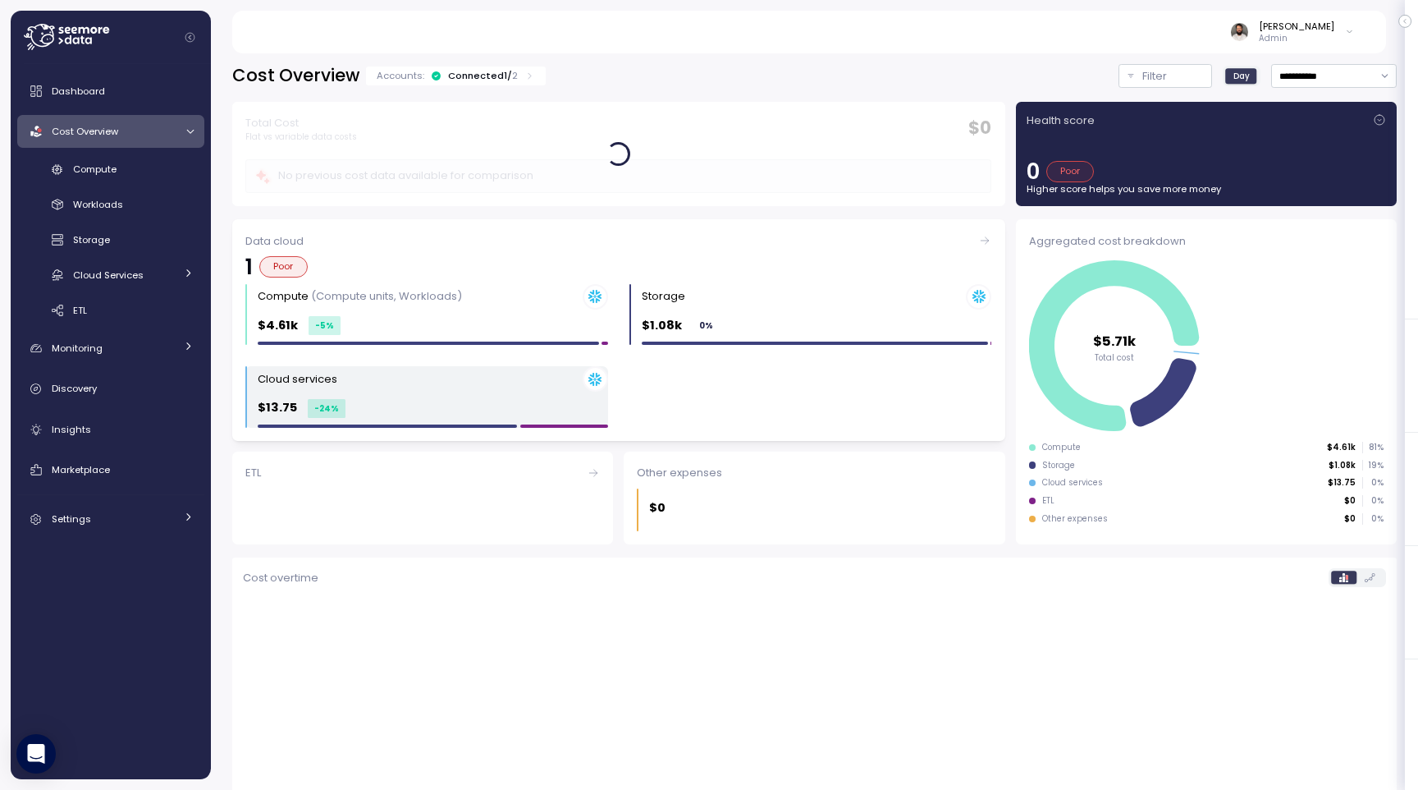
click at [418, 375] on div "Cloud services" at bounding box center [433, 378] width 350 height 25
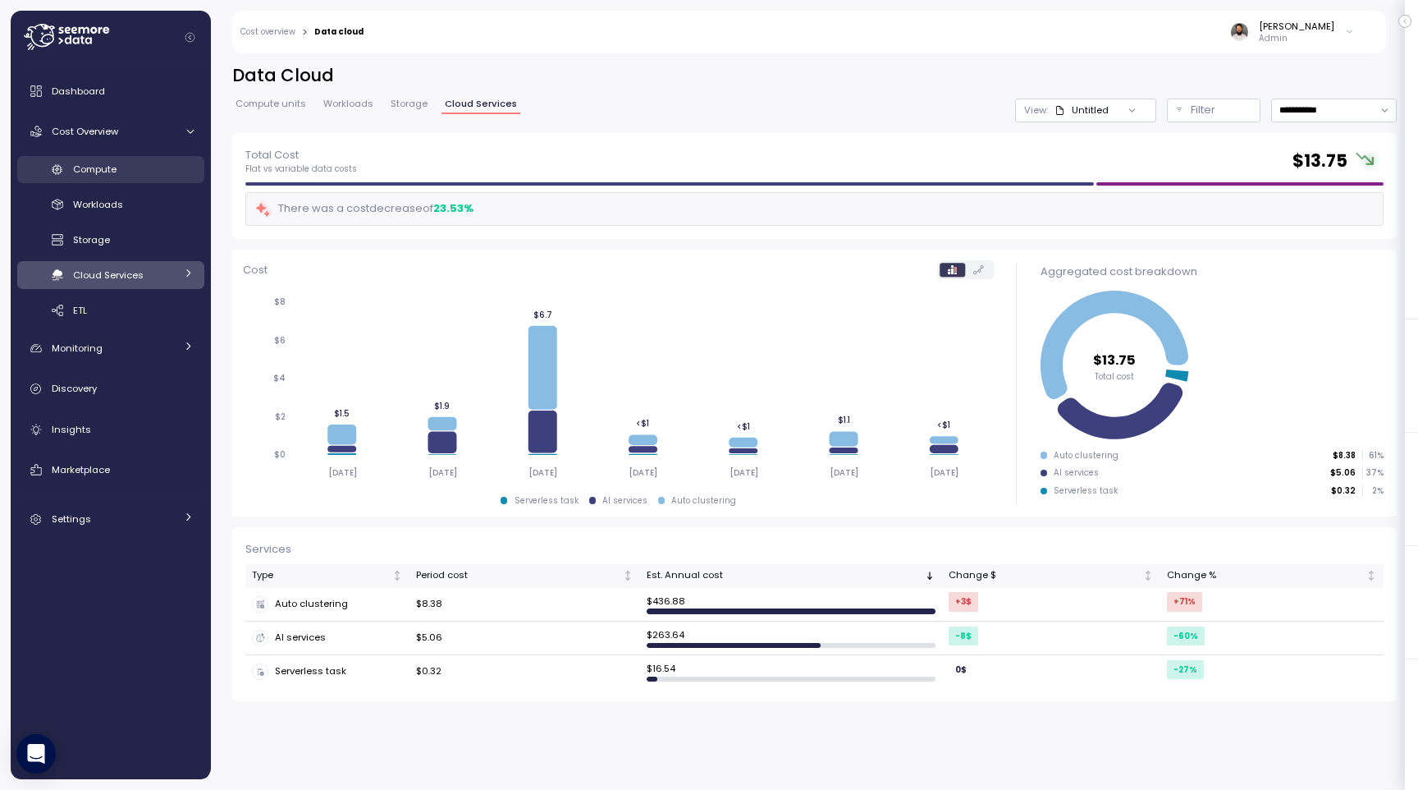
click at [147, 171] on div "Compute" at bounding box center [133, 169] width 121 height 16
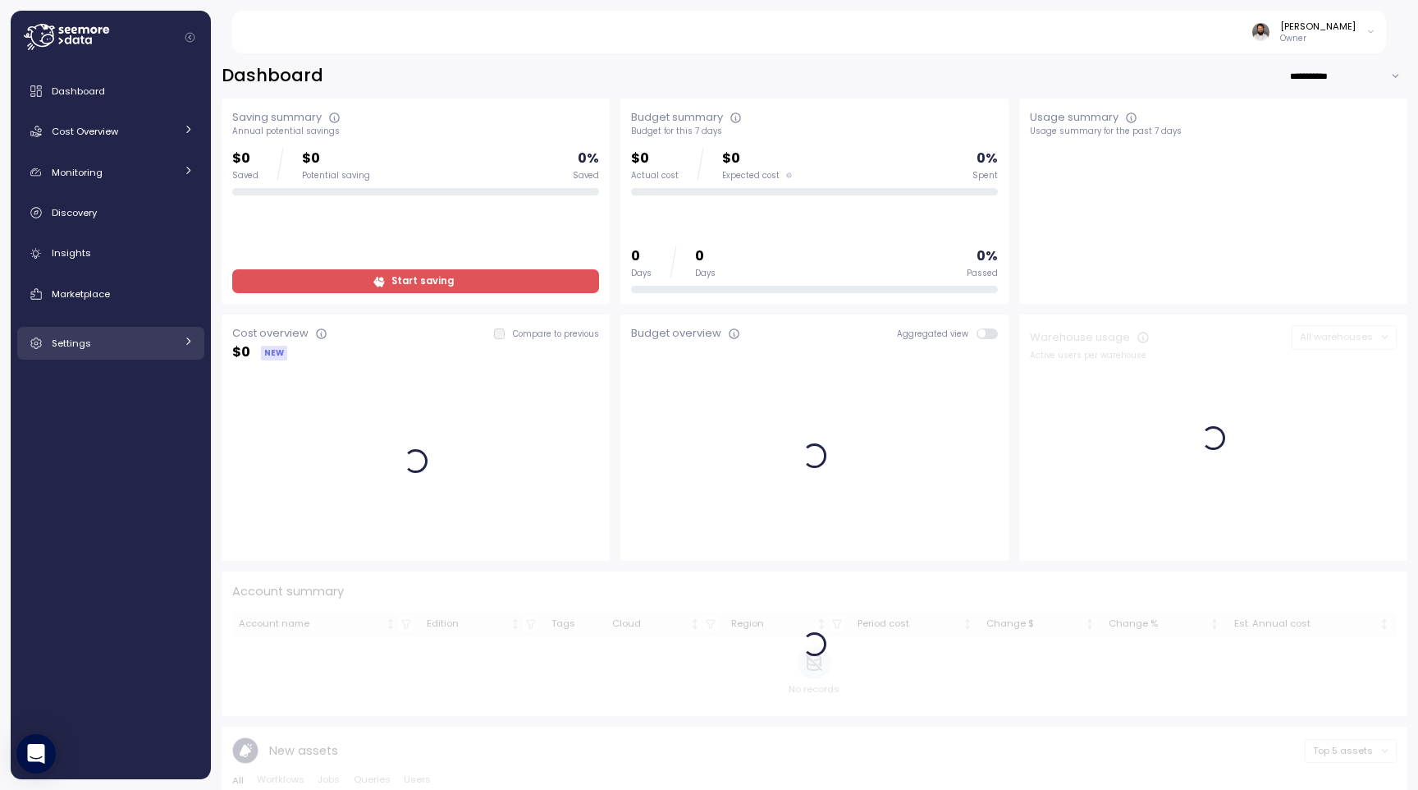
click at [135, 338] on div "Settings" at bounding box center [113, 343] width 123 height 16
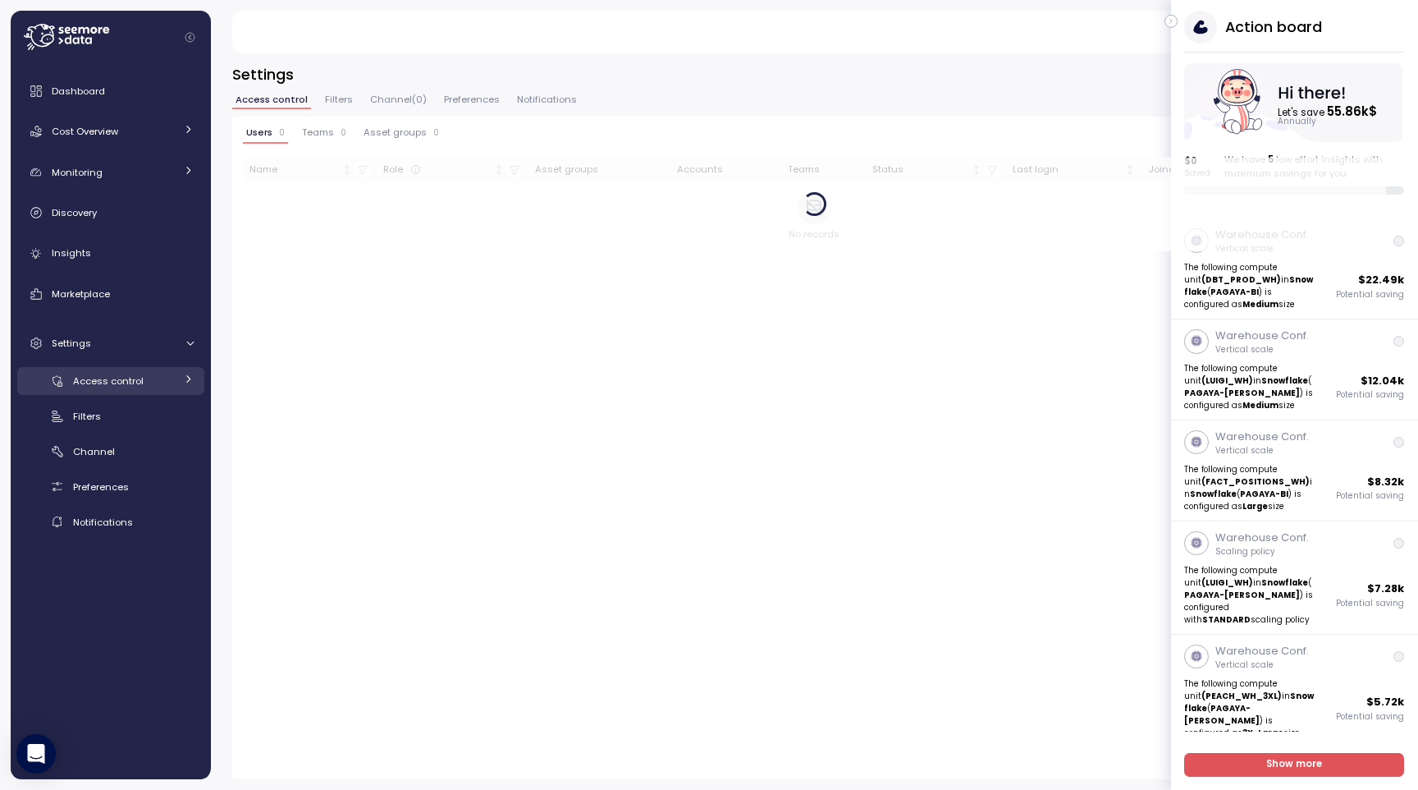
click at [131, 385] on span "Access control" at bounding box center [108, 380] width 71 height 13
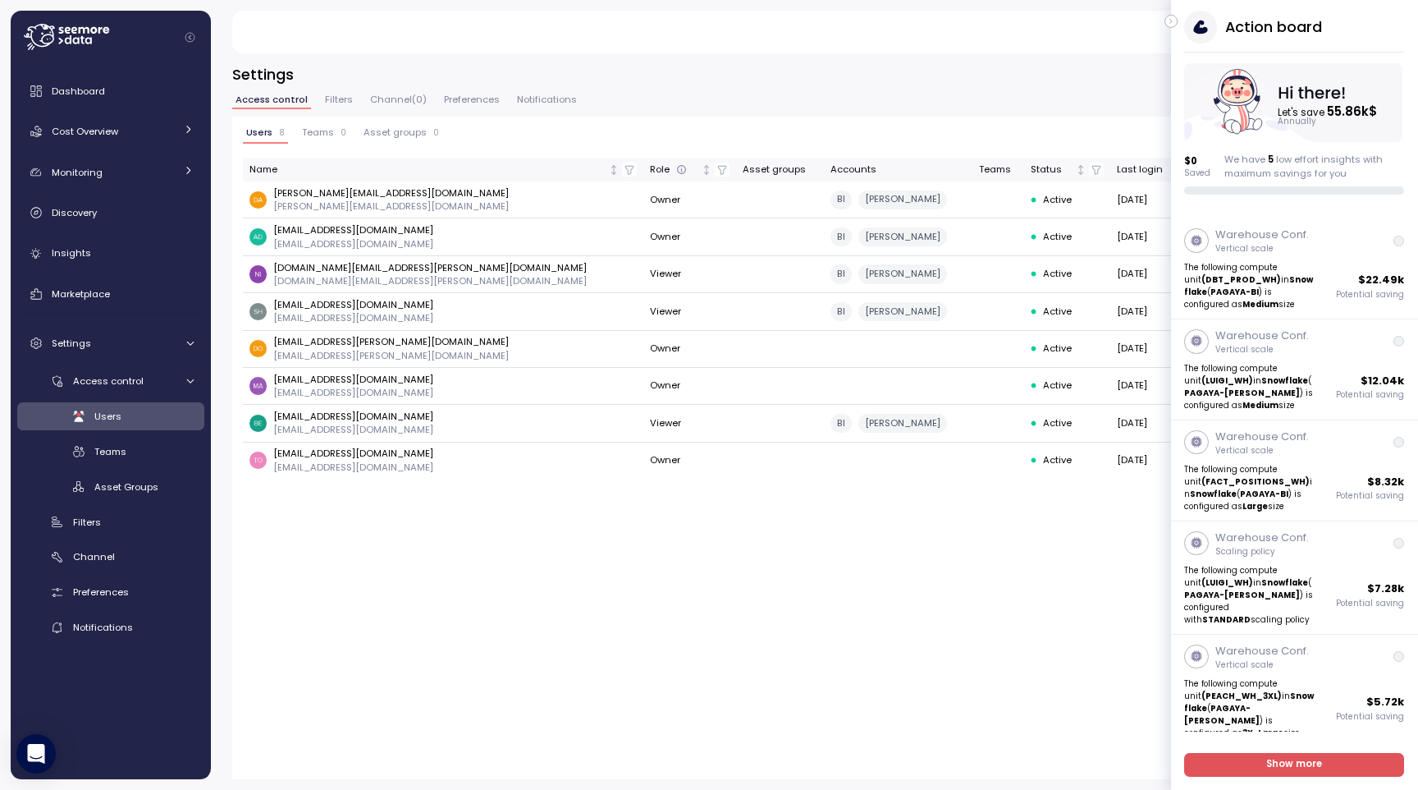
click at [1173, 18] on icon "button" at bounding box center [1171, 21] width 7 height 20
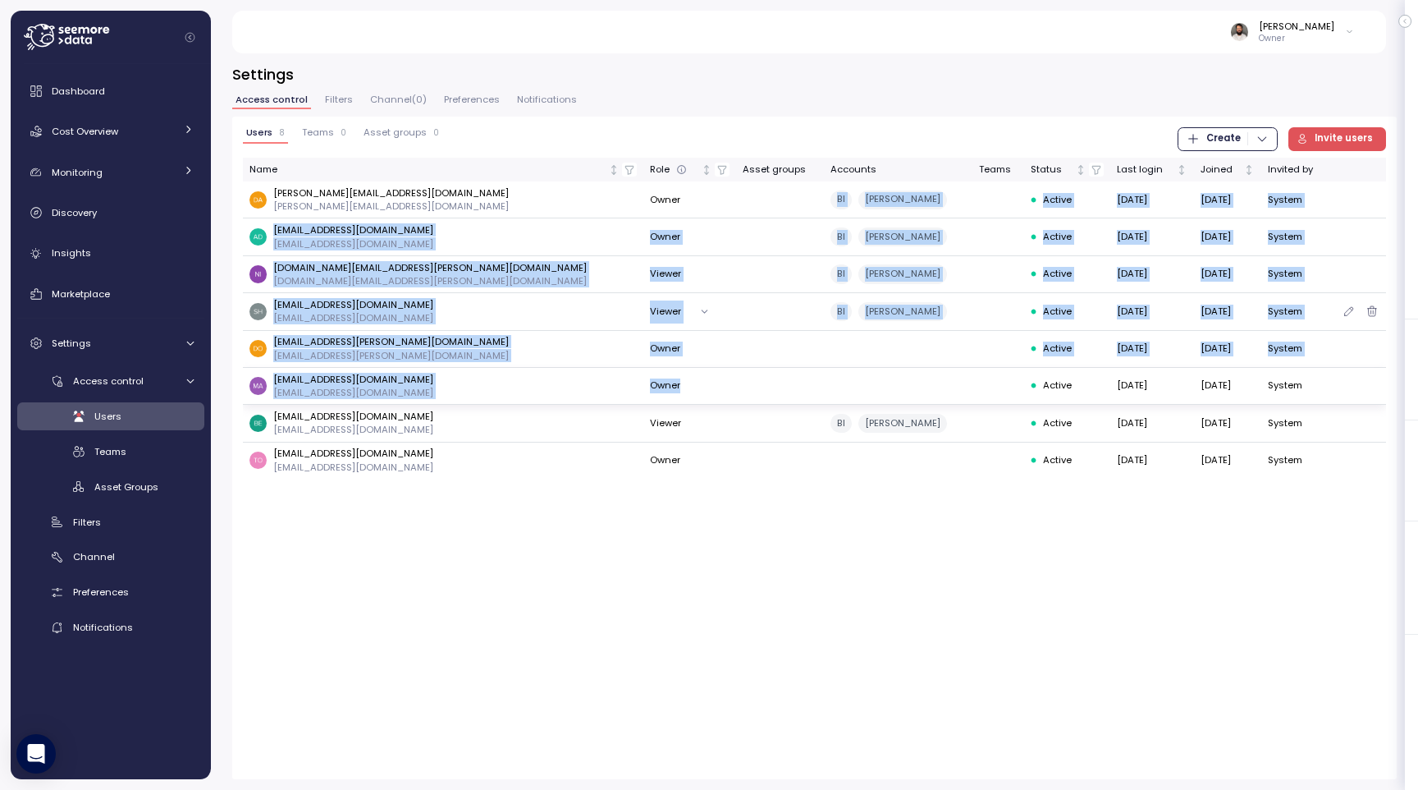
drag, startPoint x: 749, startPoint y: 191, endPoint x: 753, endPoint y: 391, distance: 199.5
click at [753, 390] on tbody "[PERSON_NAME][EMAIL_ADDRESS][DOMAIN_NAME] [DOMAIN_NAME][EMAIL_ADDRESS][DOMAIN_N…" at bounding box center [814, 329] width 1143 height 297
click at [133, 138] on div "Cost Overview" at bounding box center [113, 131] width 123 height 16
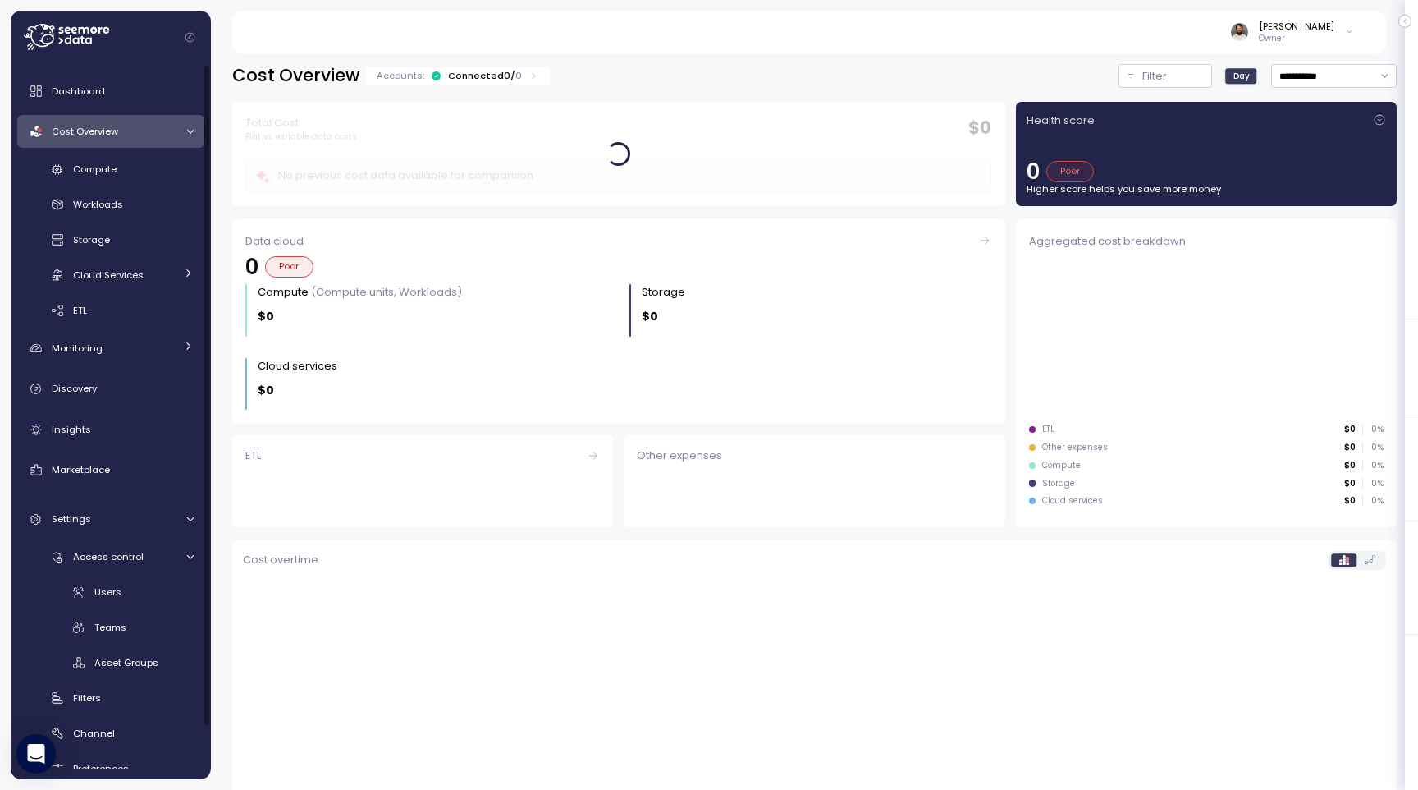
click at [121, 188] on div "Compute Workloads Storage Cloud Services Clustering columns Pipes AI Services S…" at bounding box center [110, 240] width 187 height 168
click at [121, 176] on div "Compute" at bounding box center [133, 169] width 121 height 16
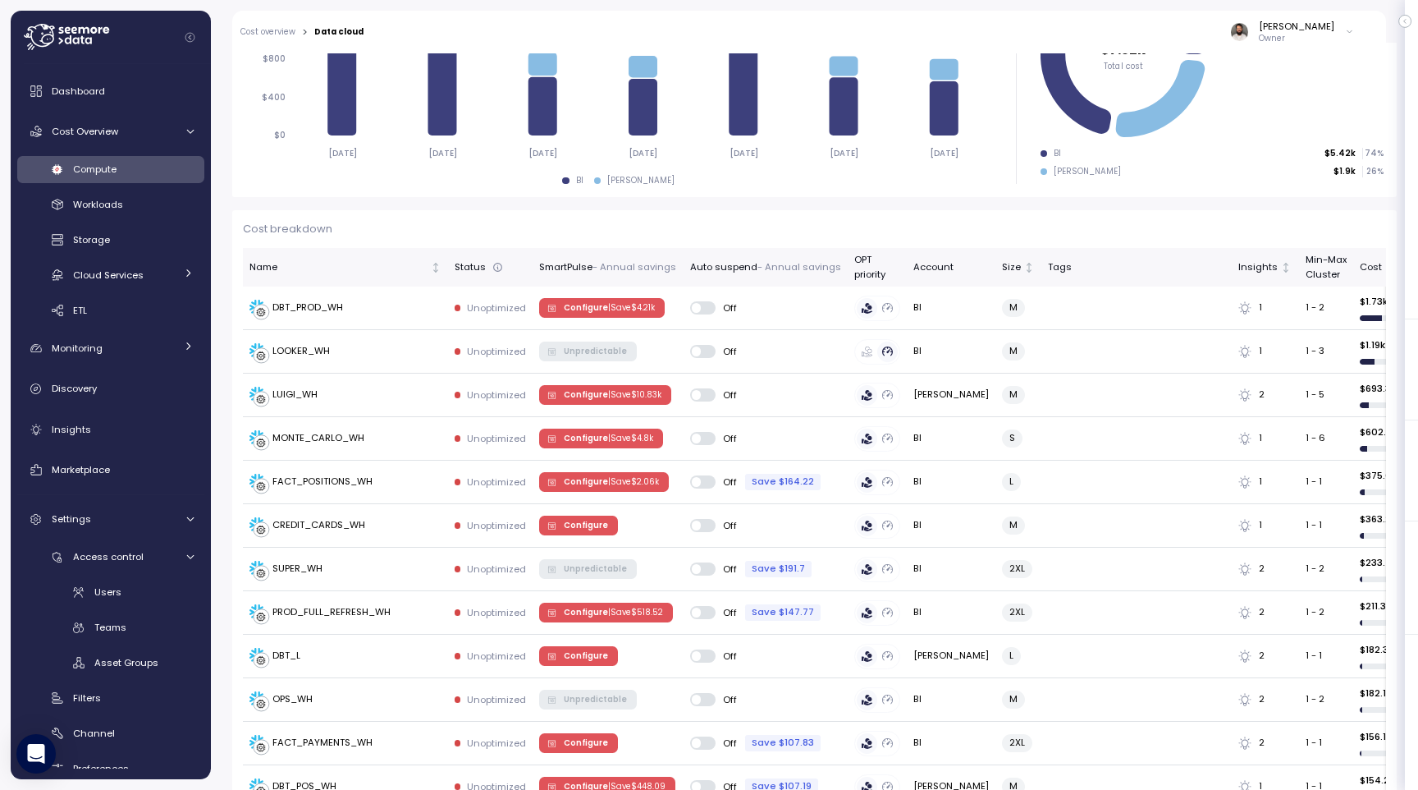
scroll to position [329, 0]
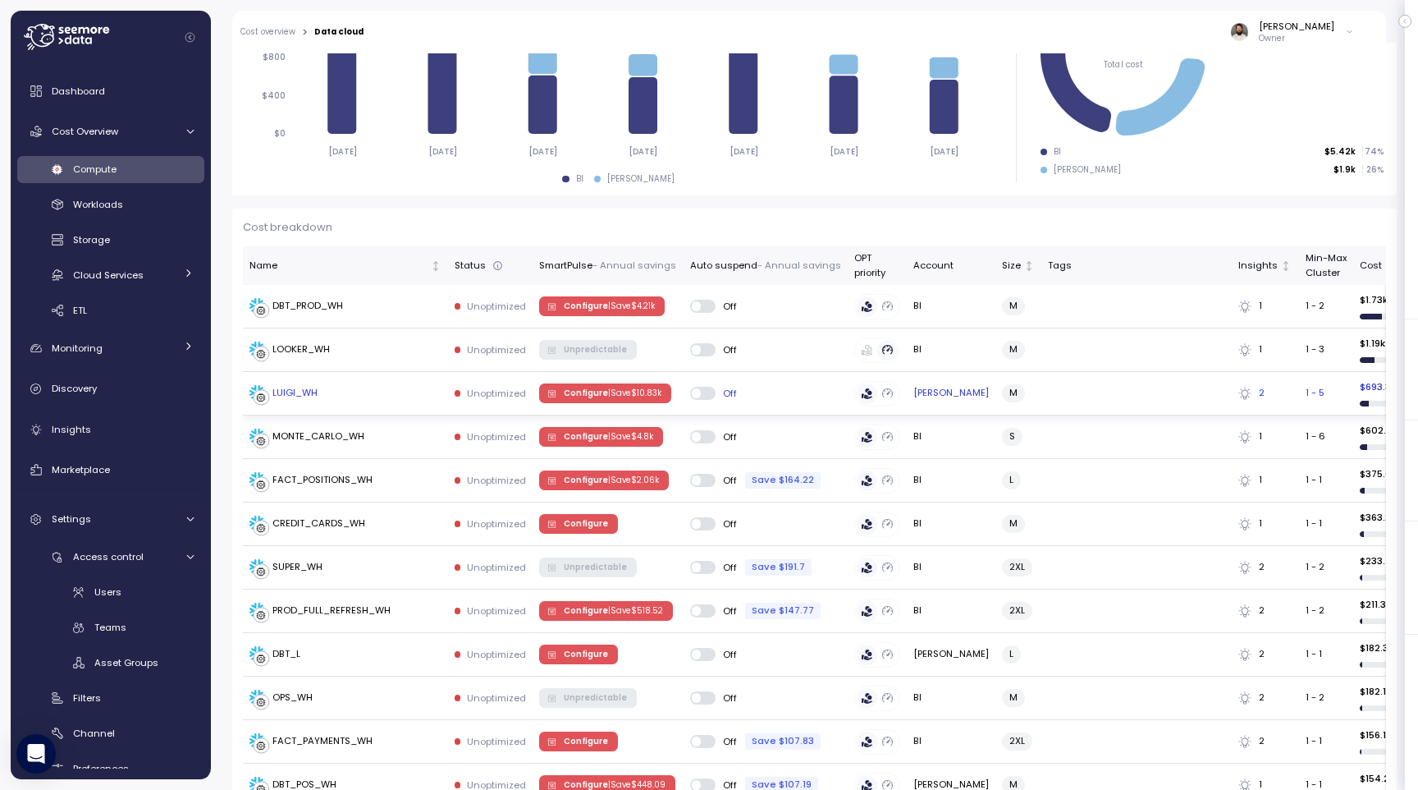
click at [387, 397] on div "LUIGI_WH" at bounding box center [346, 393] width 192 height 16
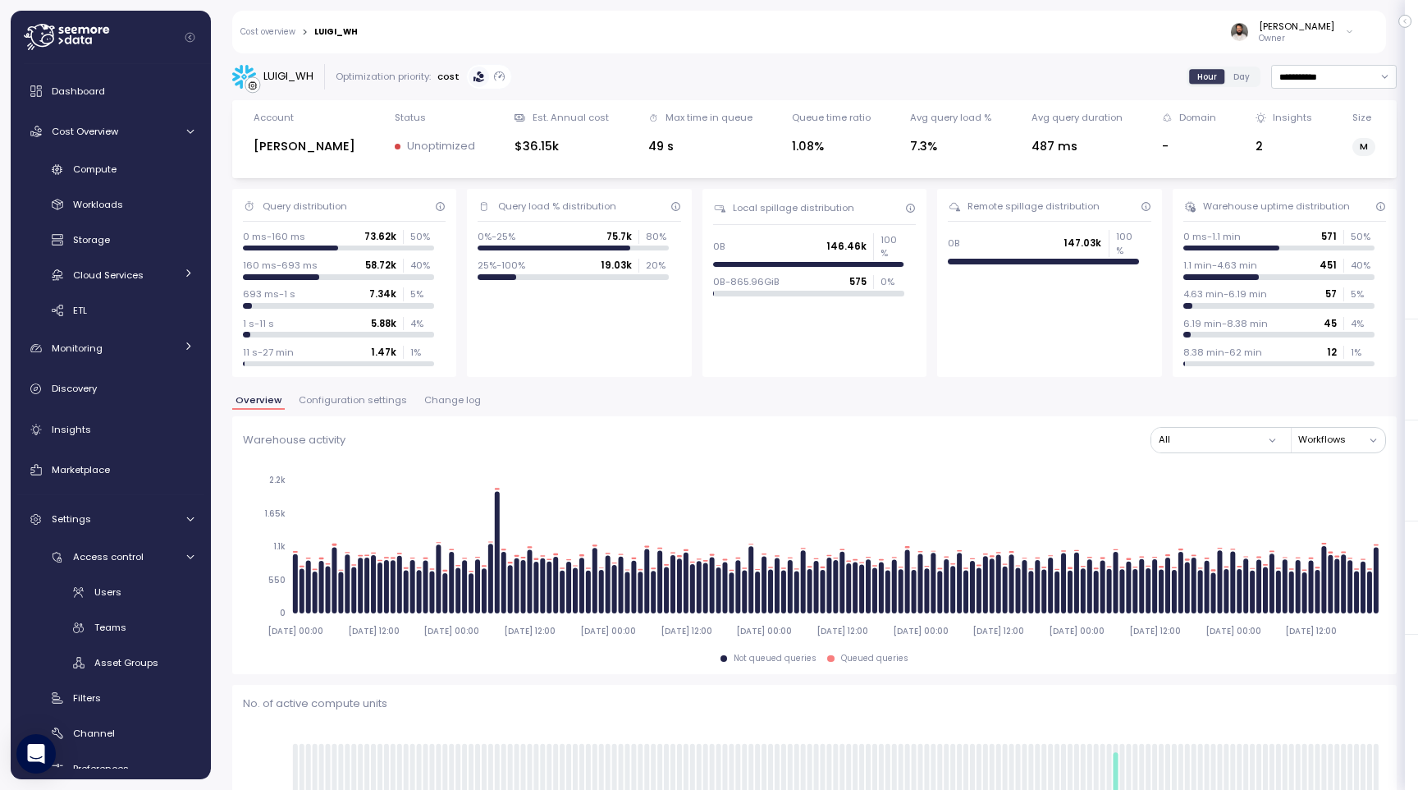
click at [390, 401] on span "Configuration settings" at bounding box center [353, 400] width 108 height 9
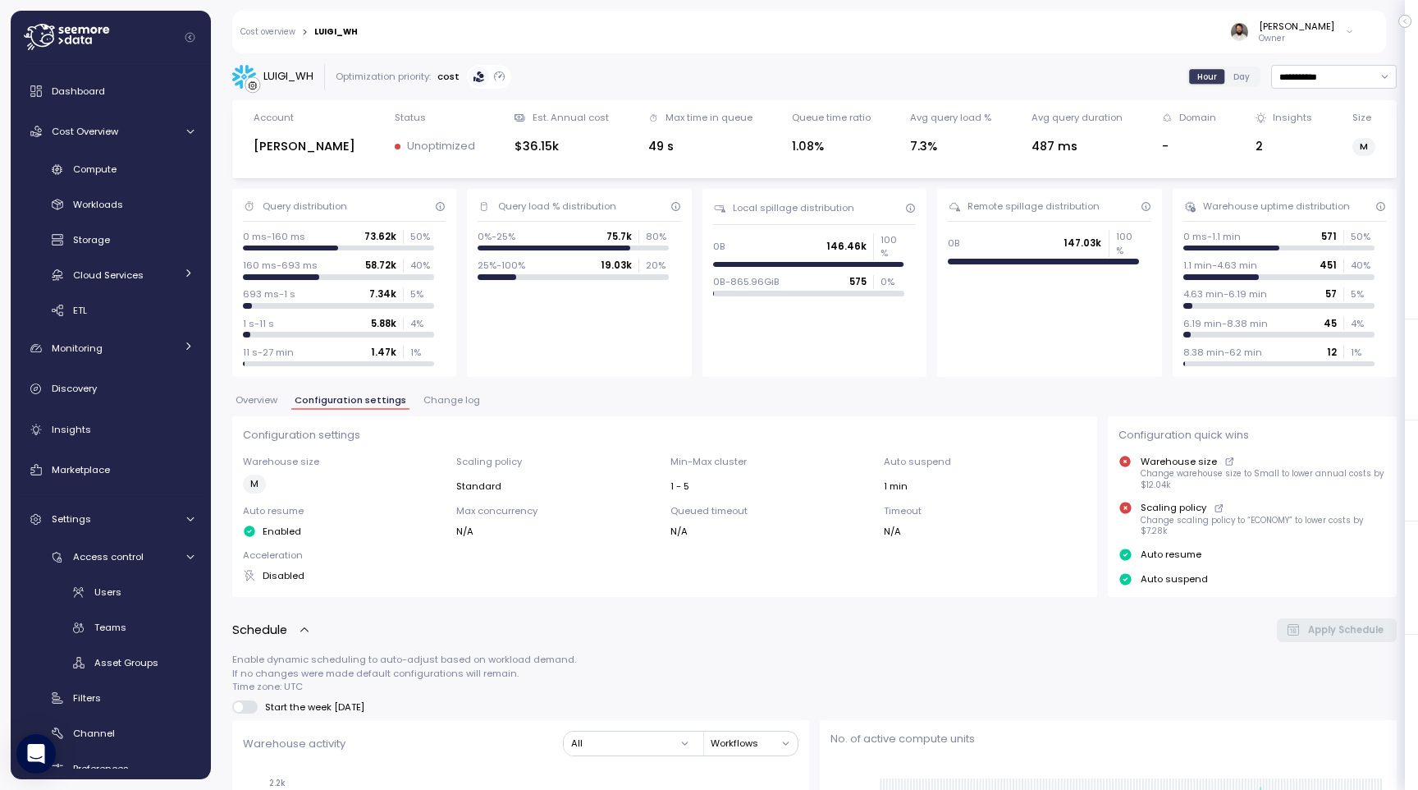
click at [428, 399] on span "Change log" at bounding box center [452, 400] width 57 height 9
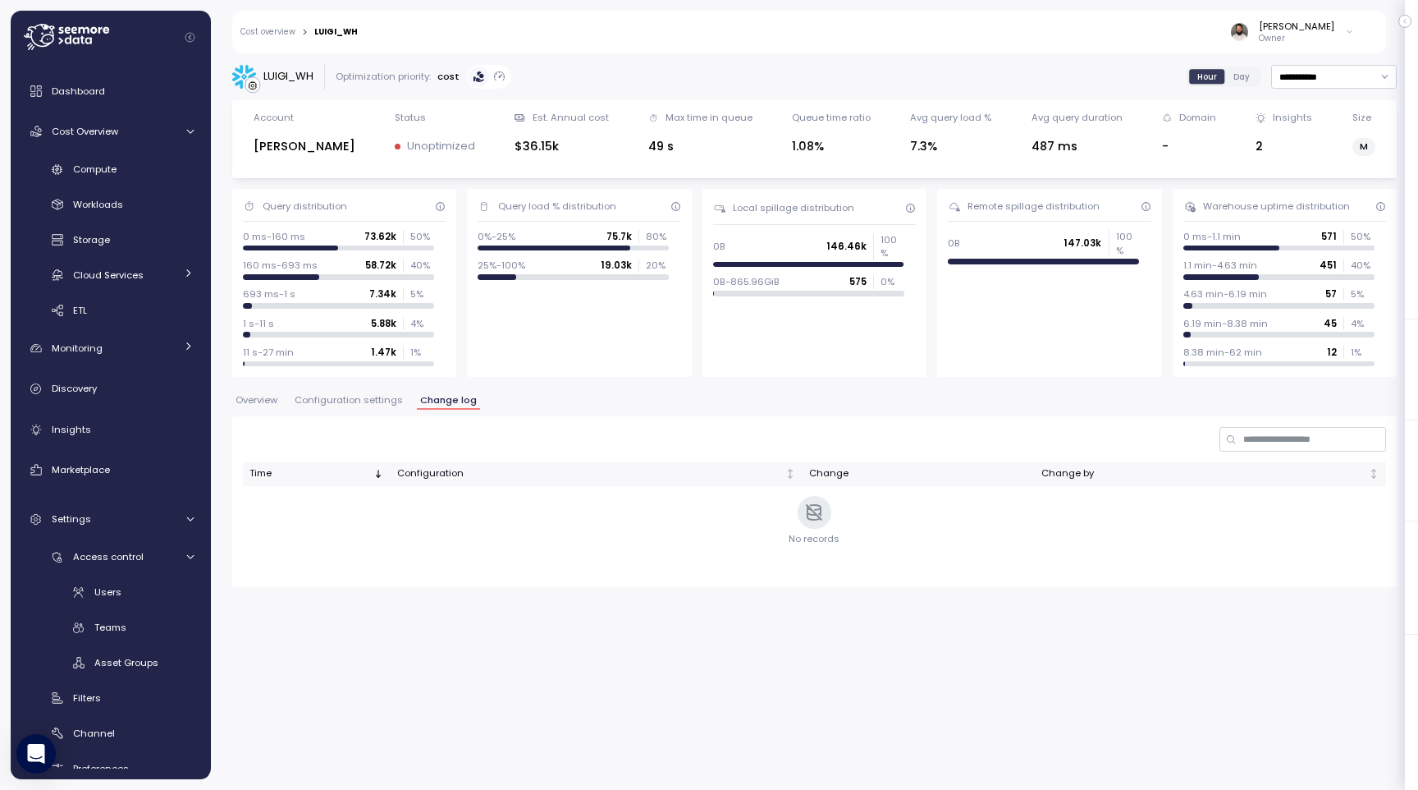
click at [402, 404] on div "Overview Configuration settings Change log" at bounding box center [814, 406] width 1165 height 21
click at [371, 399] on span "Configuration settings" at bounding box center [349, 400] width 108 height 9
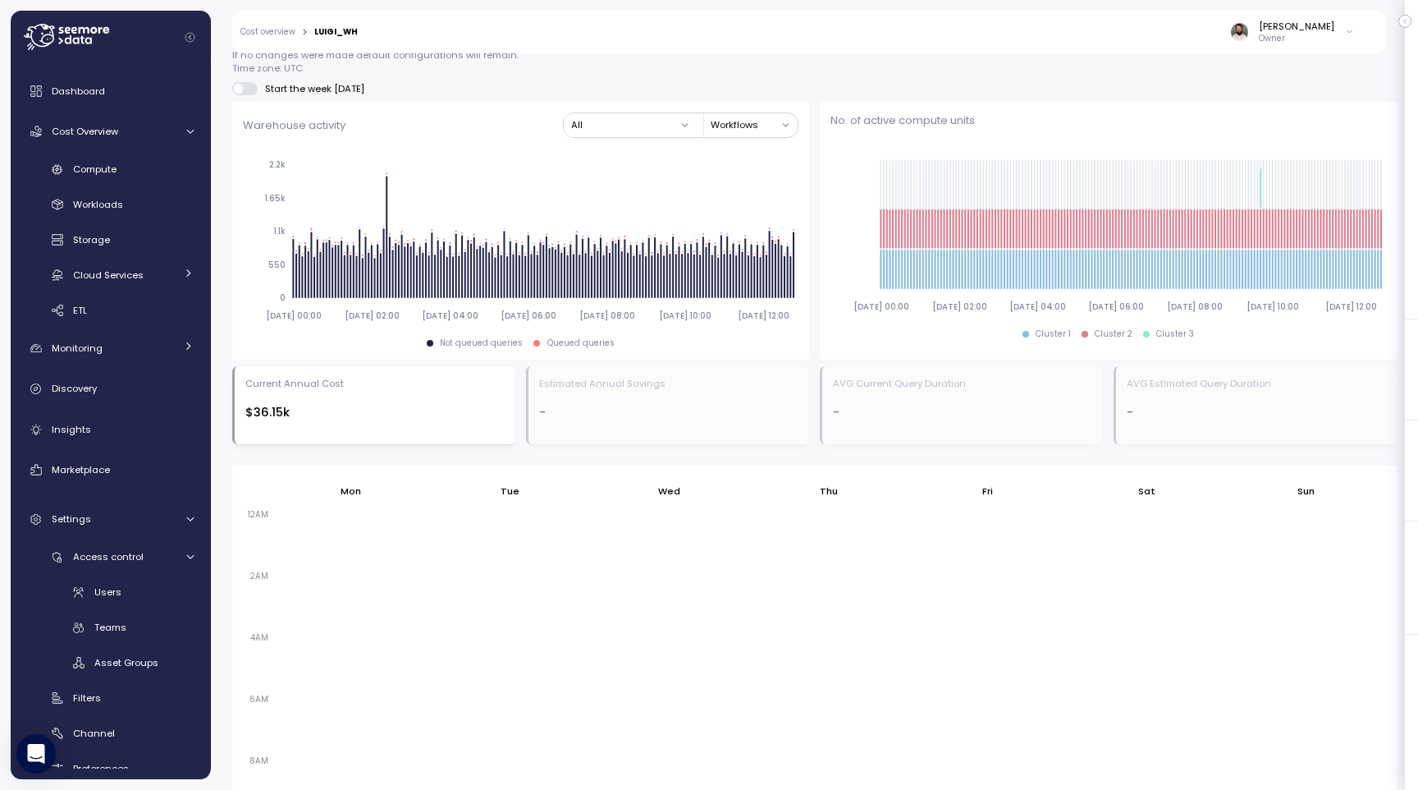
scroll to position [467, 0]
